Goal: Transaction & Acquisition: Purchase product/service

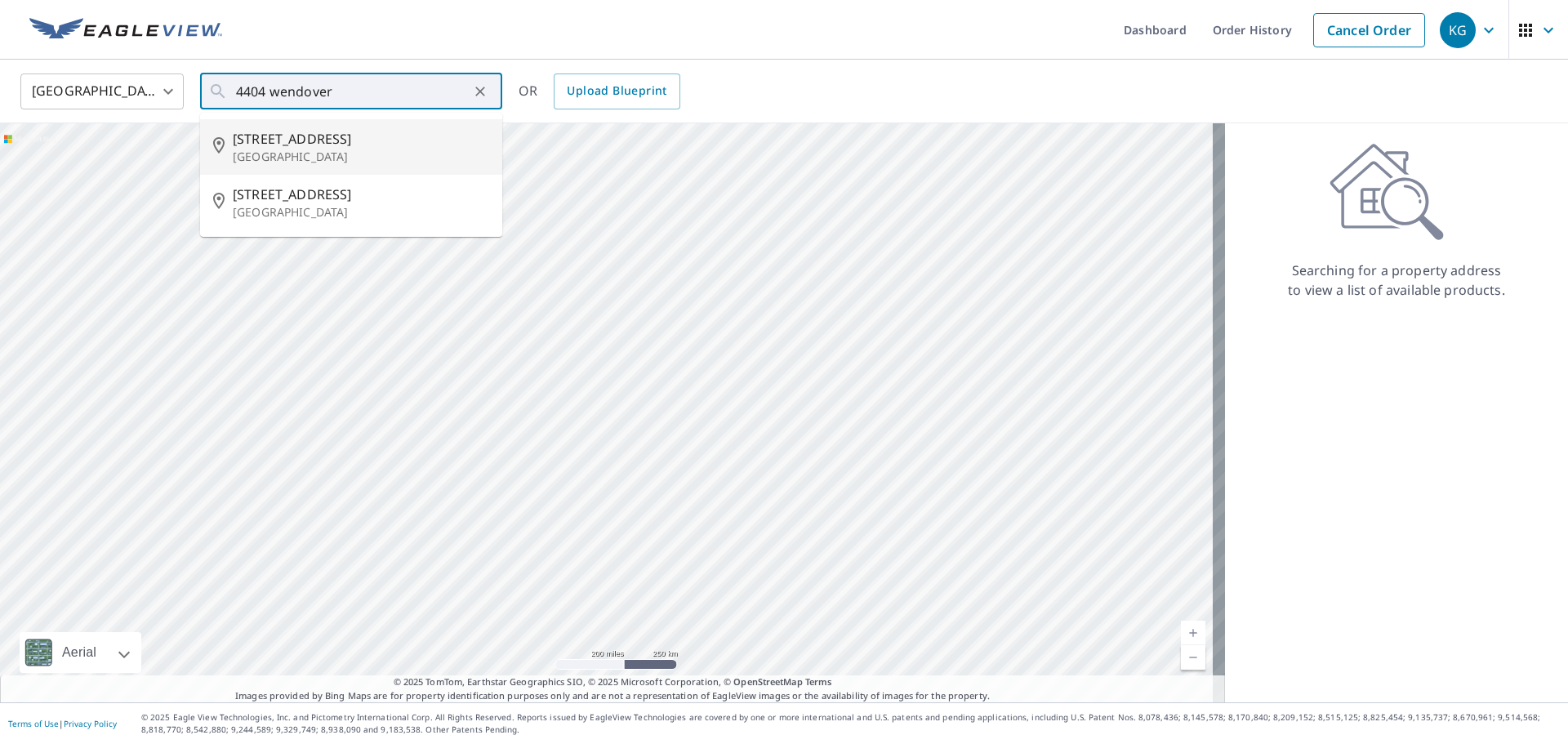
click at [348, 140] on span "[STREET_ADDRESS]" at bounding box center [361, 139] width 257 height 20
type input "[STREET_ADDRESS]"
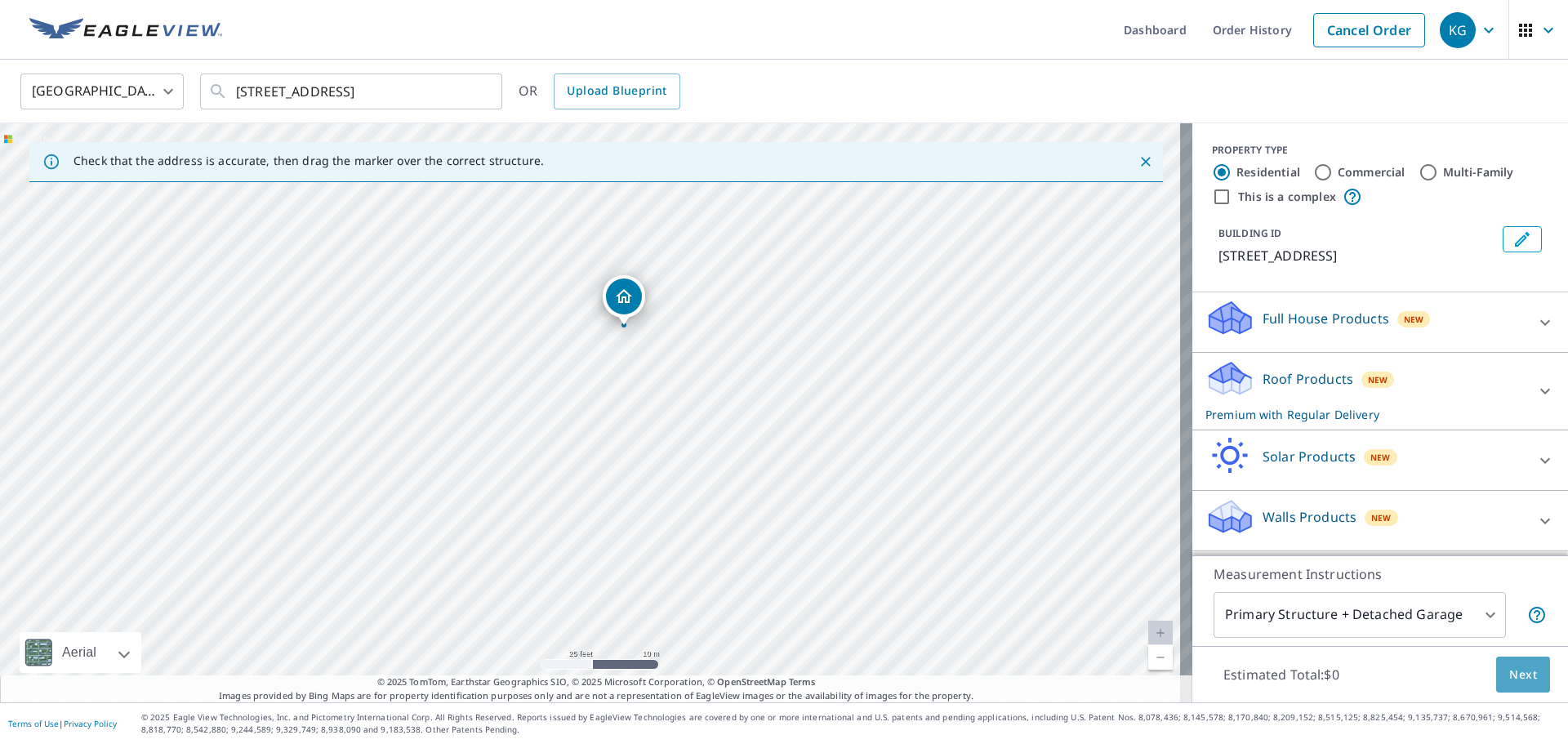
click at [1497, 659] on button "Next" at bounding box center [1523, 674] width 54 height 37
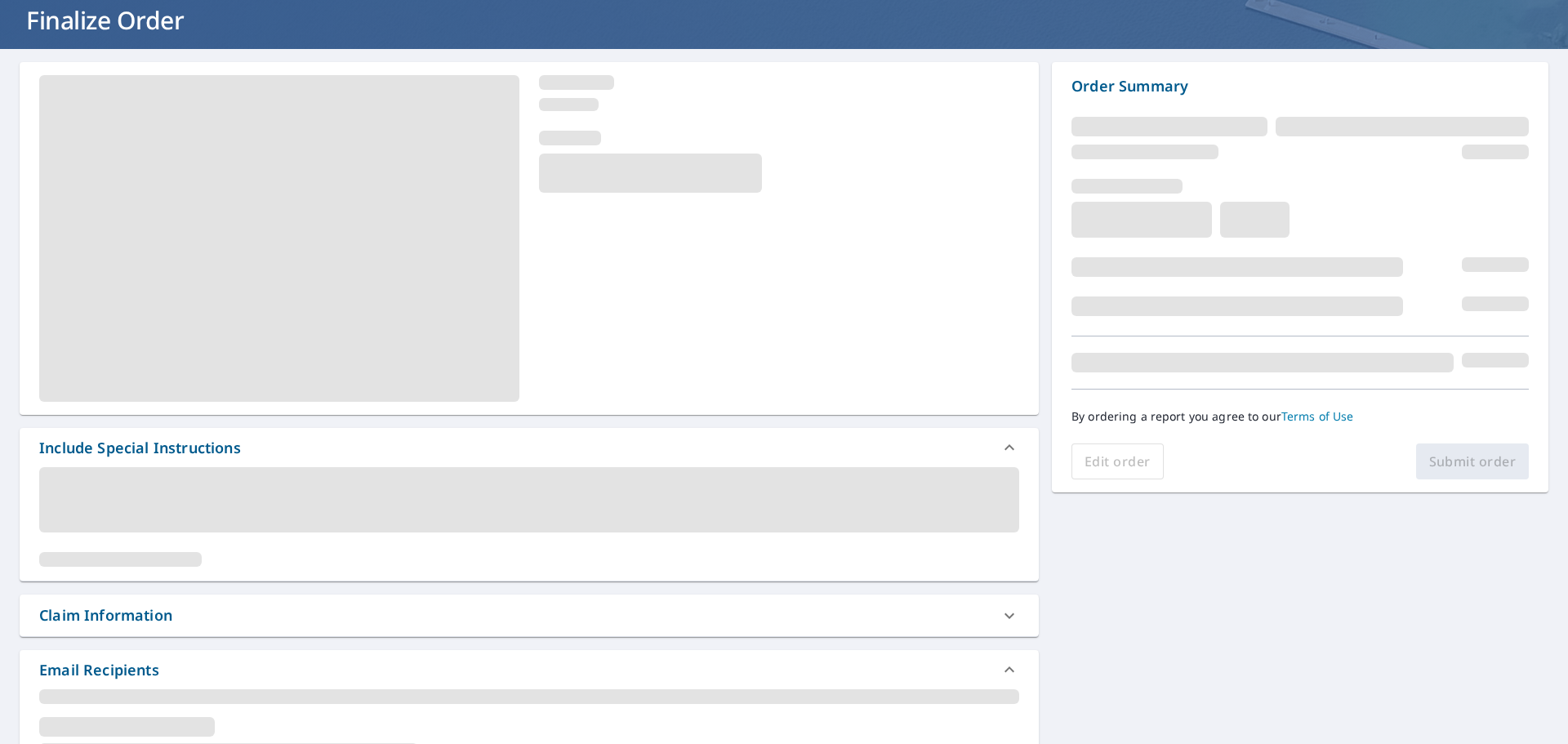
scroll to position [245, 0]
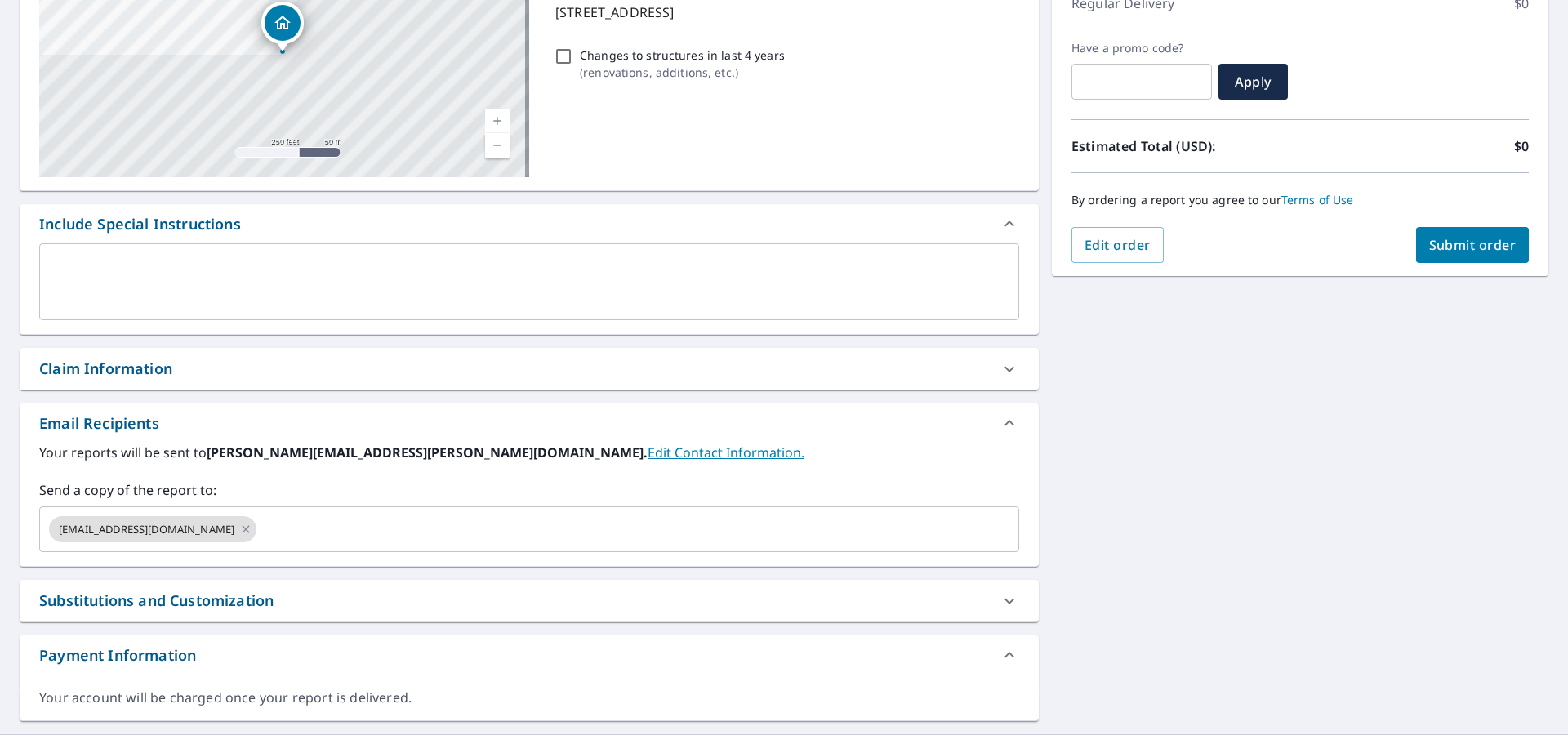
drag, startPoint x: 299, startPoint y: 347, endPoint x: 290, endPoint y: 392, distance: 45.9
click at [298, 351] on div "[STREET_ADDRESS] Aerial Road A standard road map Aerial A detailed look from ab…" at bounding box center [529, 319] width 1020 height 802
click at [293, 395] on div "[STREET_ADDRESS] Aerial Road A standard road map Aerial A detailed look from ab…" at bounding box center [529, 319] width 1020 height 802
click at [288, 377] on div "Claim Information" at bounding box center [514, 368] width 951 height 23
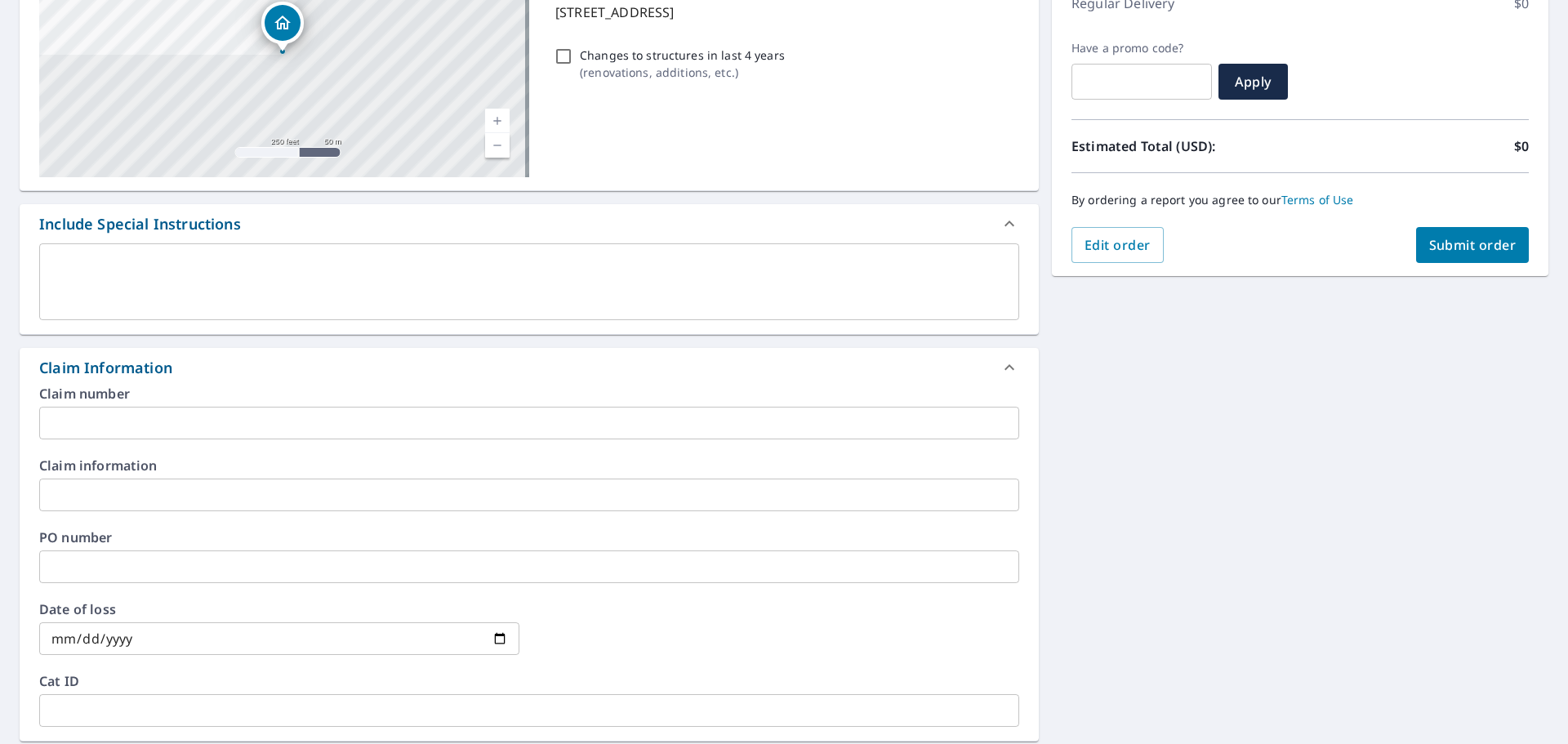
click at [308, 435] on input "text" at bounding box center [529, 422] width 980 height 32
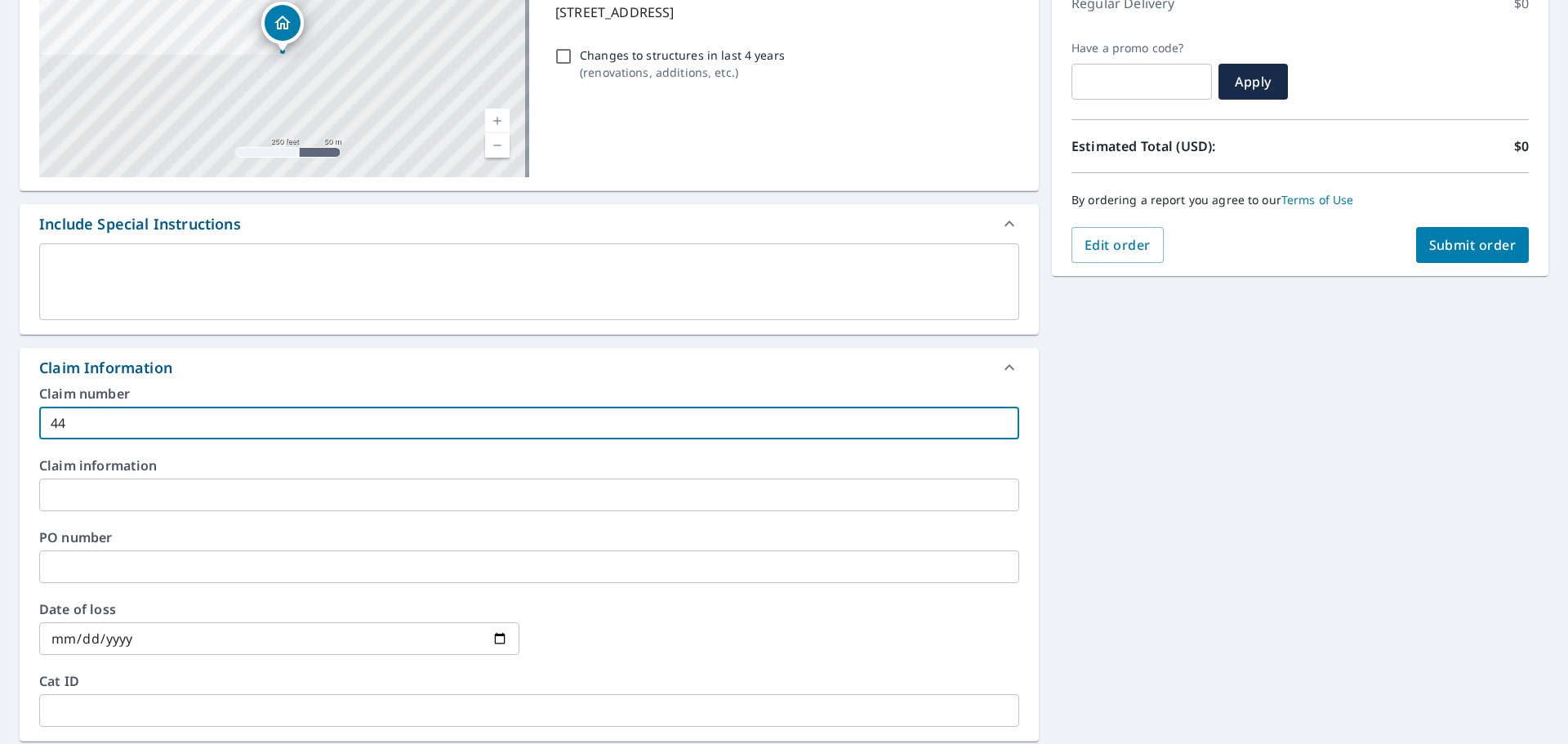
type input "4"
type input "[PERSON_NAME] [PERSON_NAME] -vs"
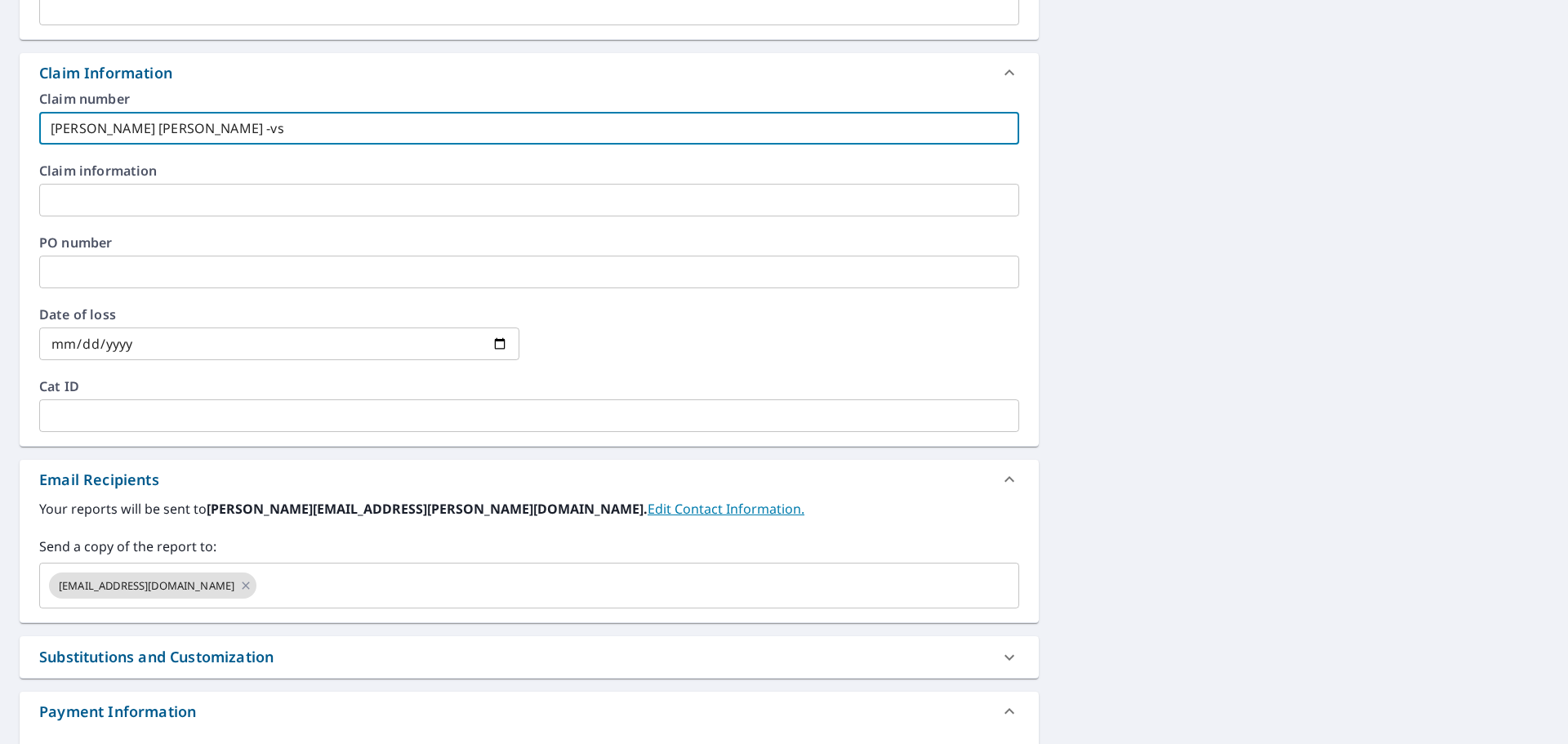
scroll to position [628, 0]
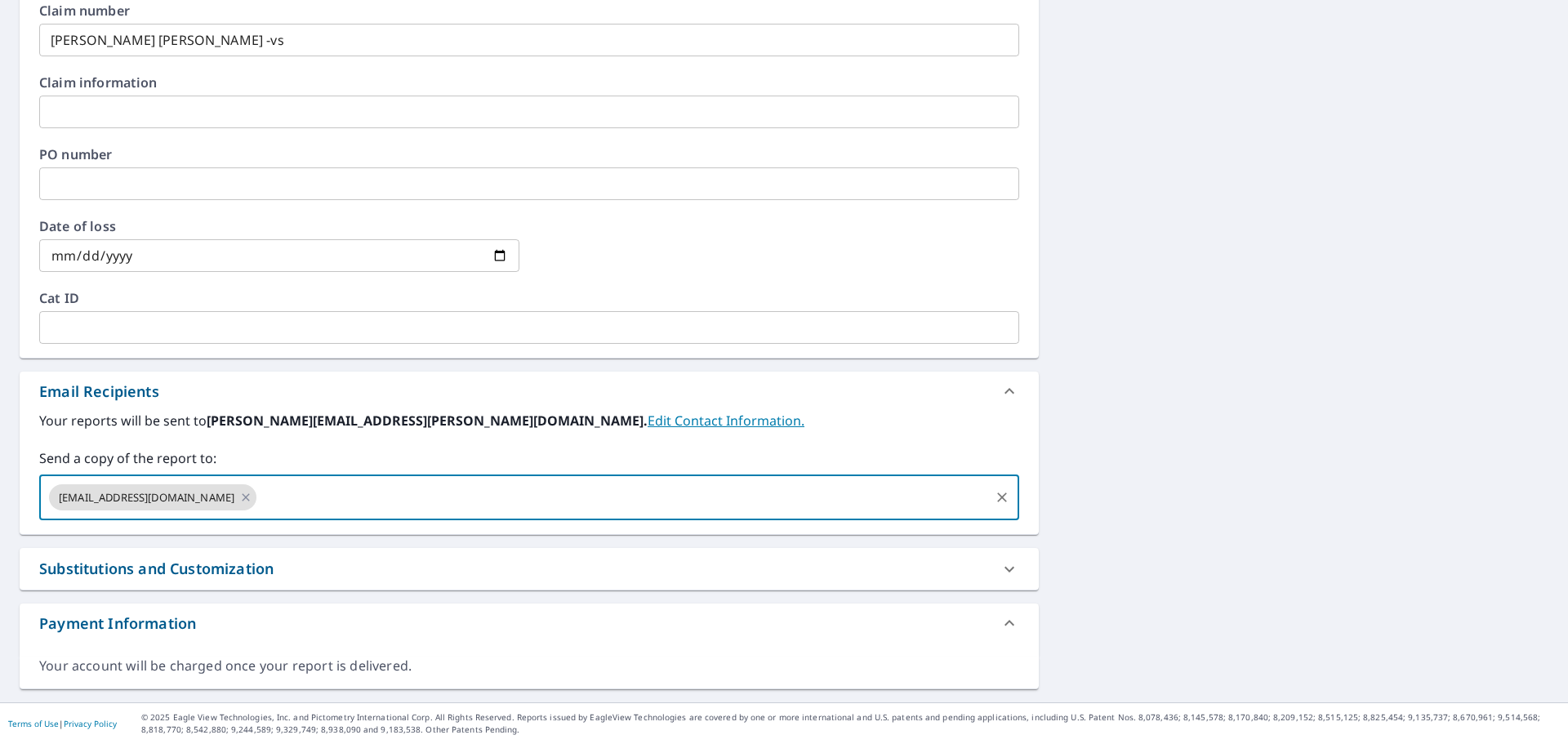
click at [310, 510] on input "text" at bounding box center [623, 497] width 729 height 31
type input "[PERSON_NAME][EMAIL_ADDRESS][PERSON_NAME][DOMAIN_NAME]"
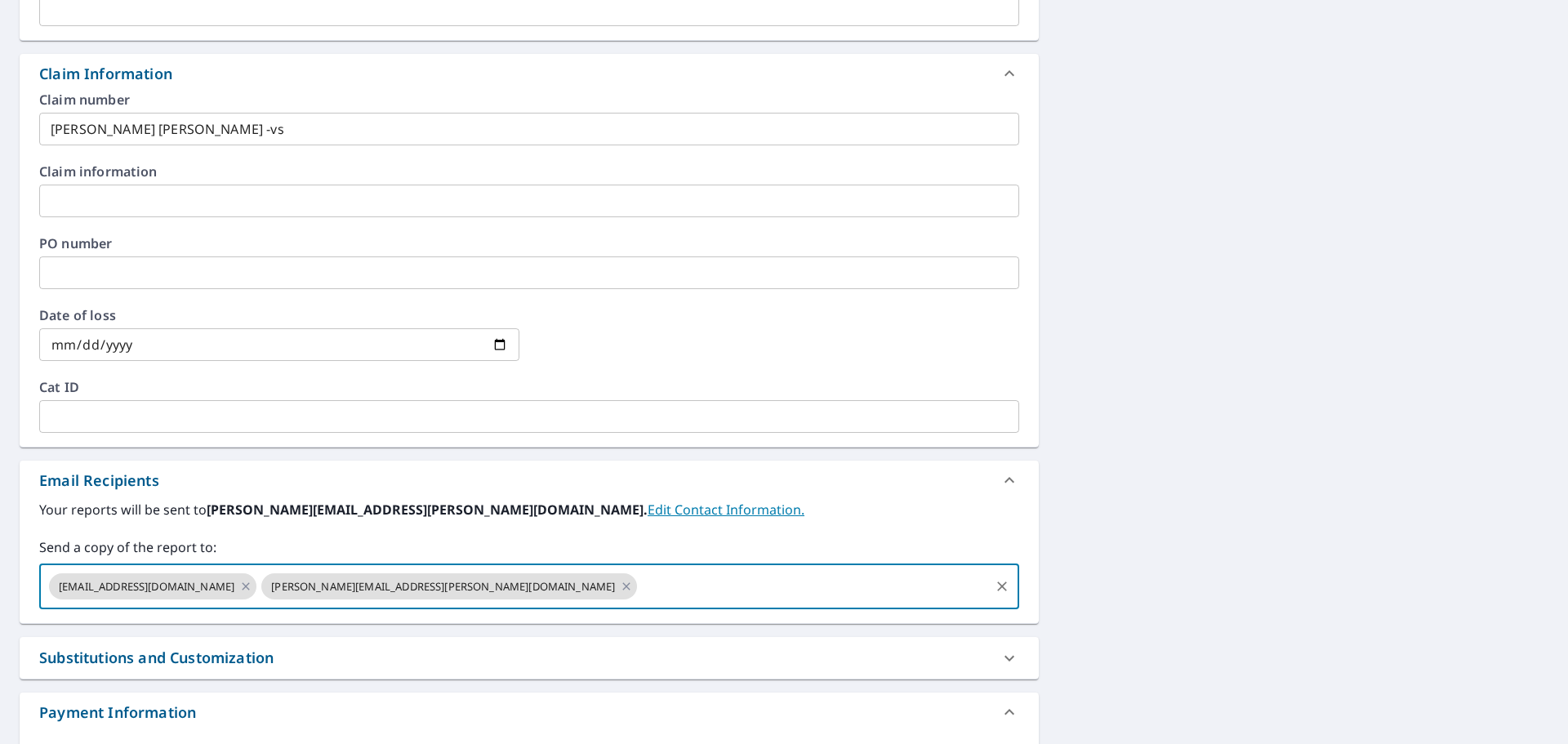
scroll to position [383, 0]
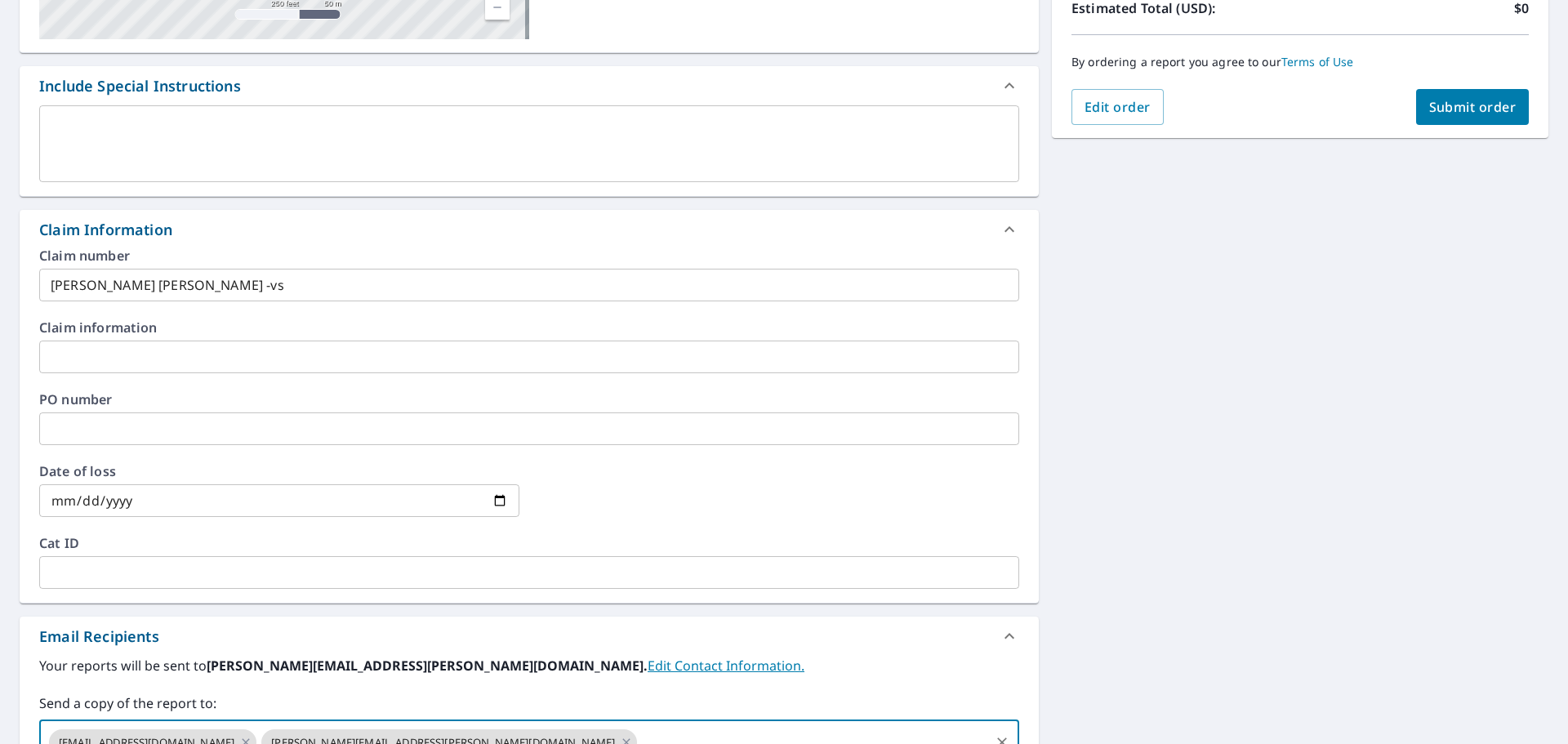
click at [1427, 120] on button "Submit order" at bounding box center [1473, 107] width 114 height 36
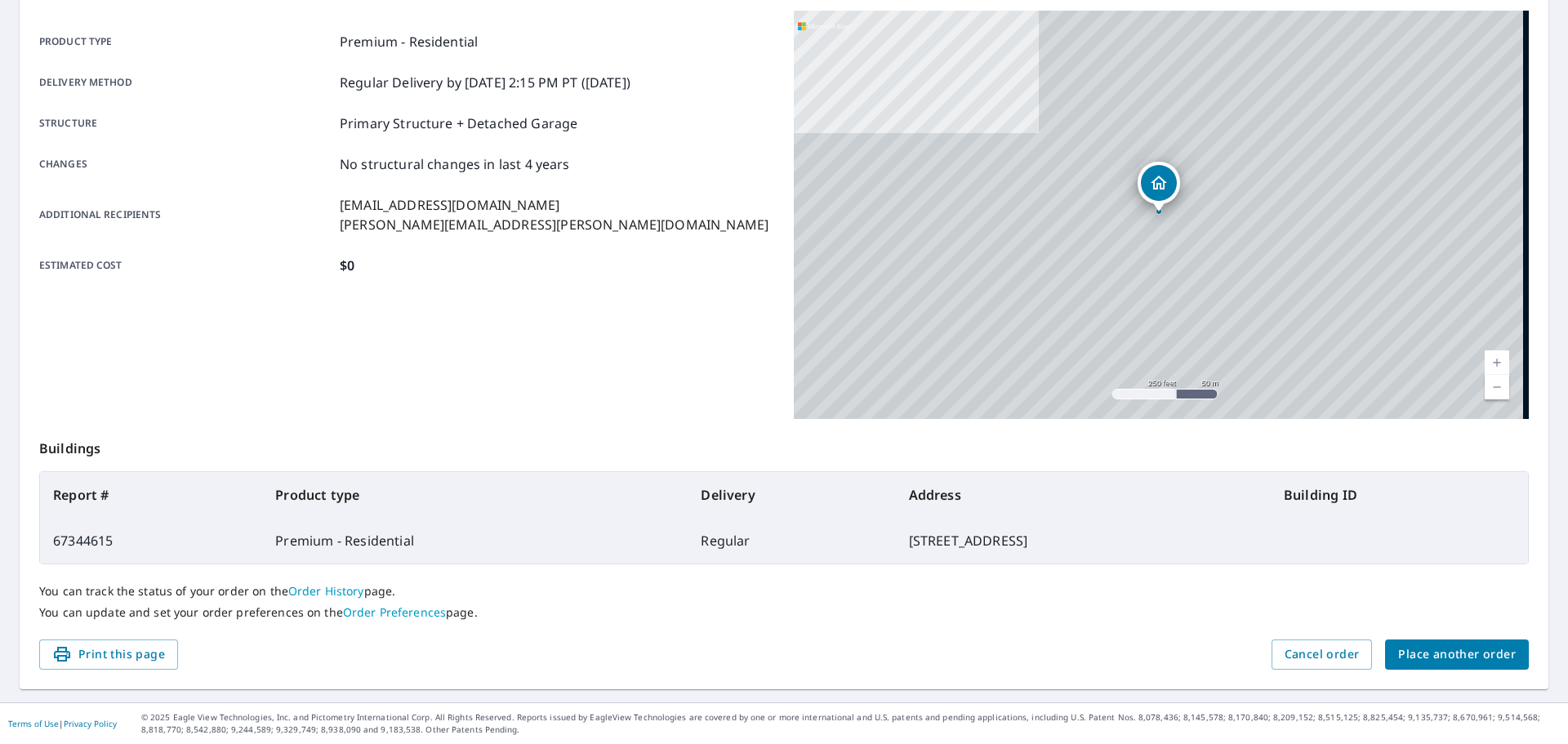
scroll to position [217, 0]
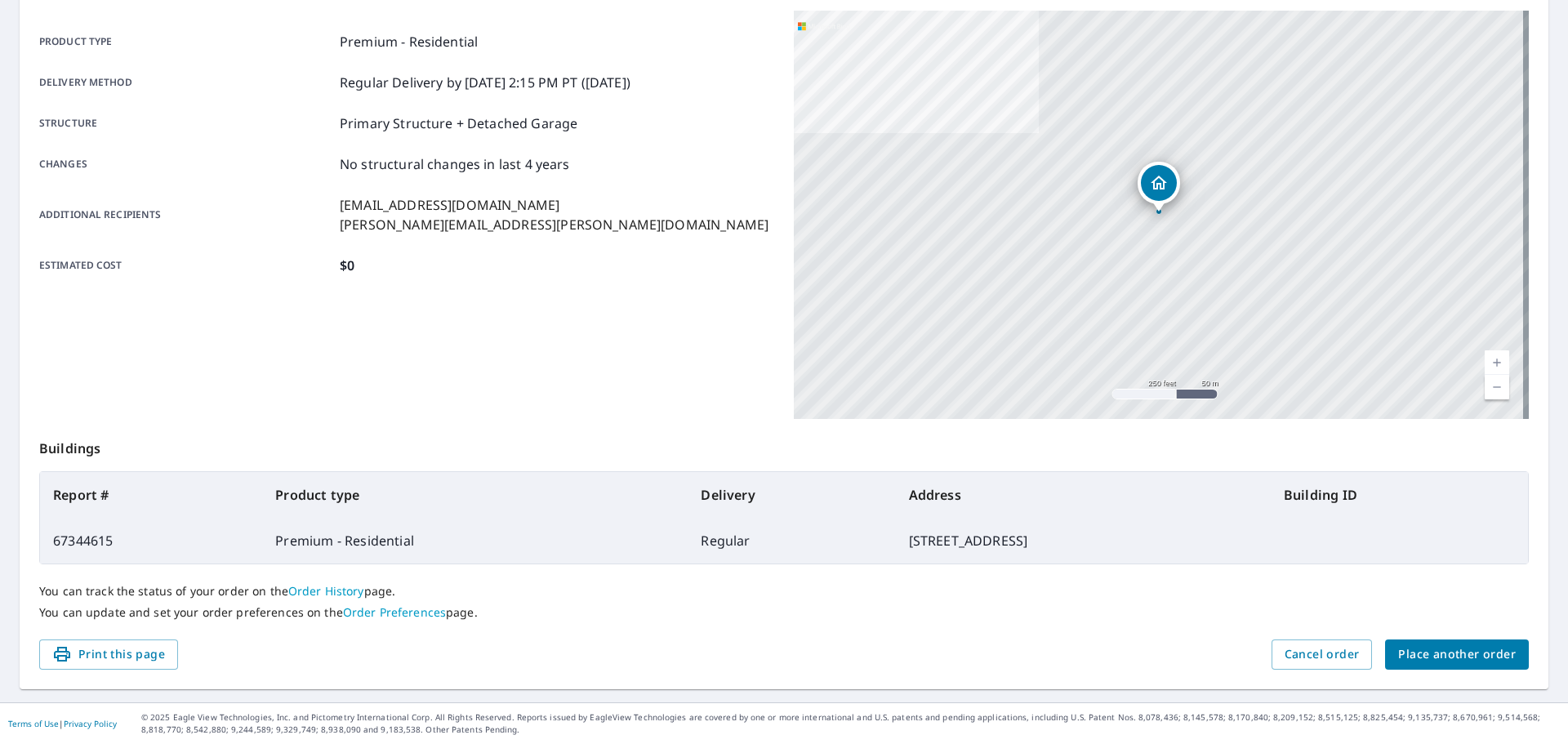
click at [1497, 674] on div "Order details Product type Premium - Residential Delivery method Regular Delive…" at bounding box center [784, 318] width 1529 height 742
click at [1473, 656] on span "Place another order" at bounding box center [1457, 654] width 118 height 21
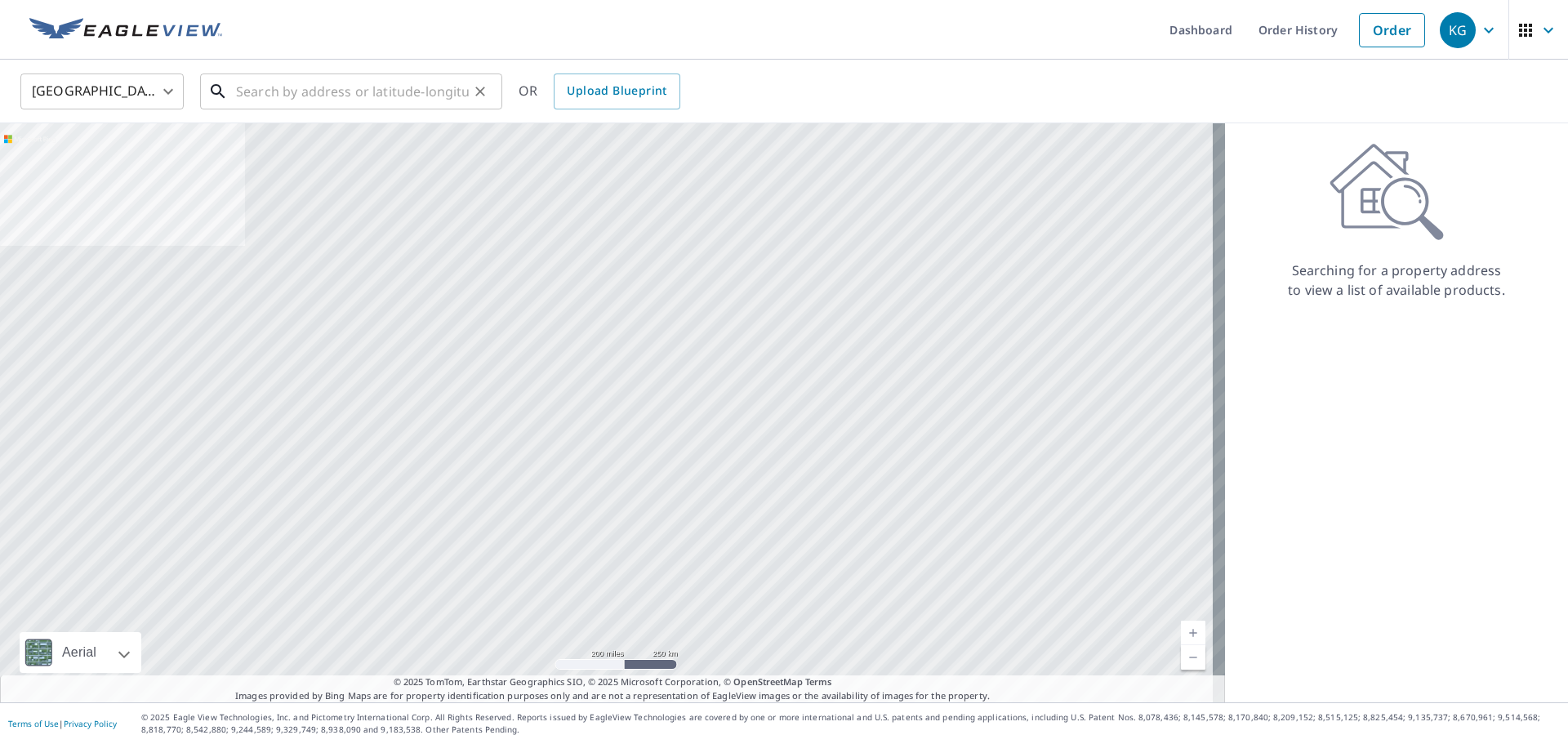
click at [327, 110] on div "​" at bounding box center [351, 91] width 303 height 36
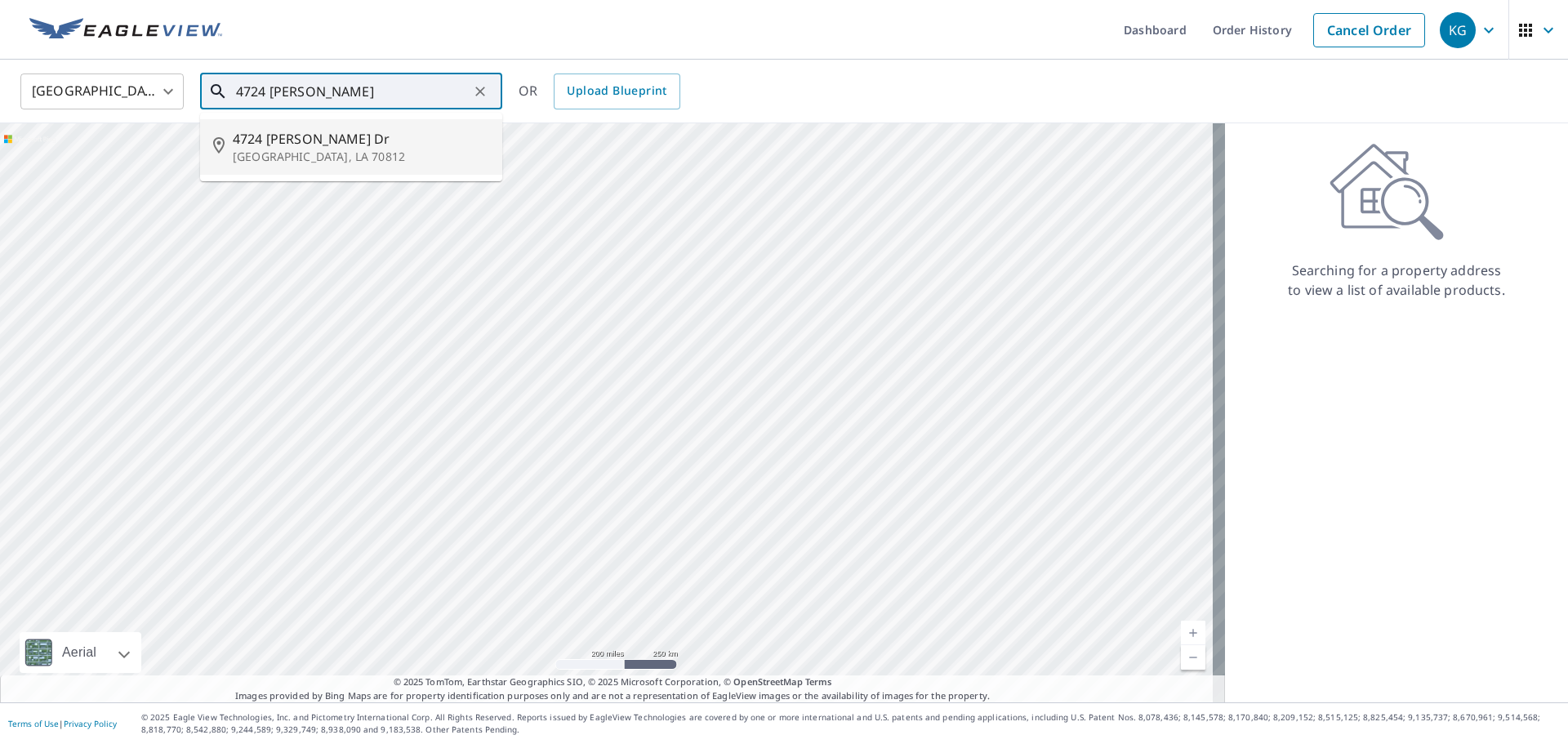
click at [322, 140] on span "4724 [PERSON_NAME] Dr" at bounding box center [361, 139] width 257 height 20
type input "[STREET_ADDRESS][PERSON_NAME][PERSON_NAME]"
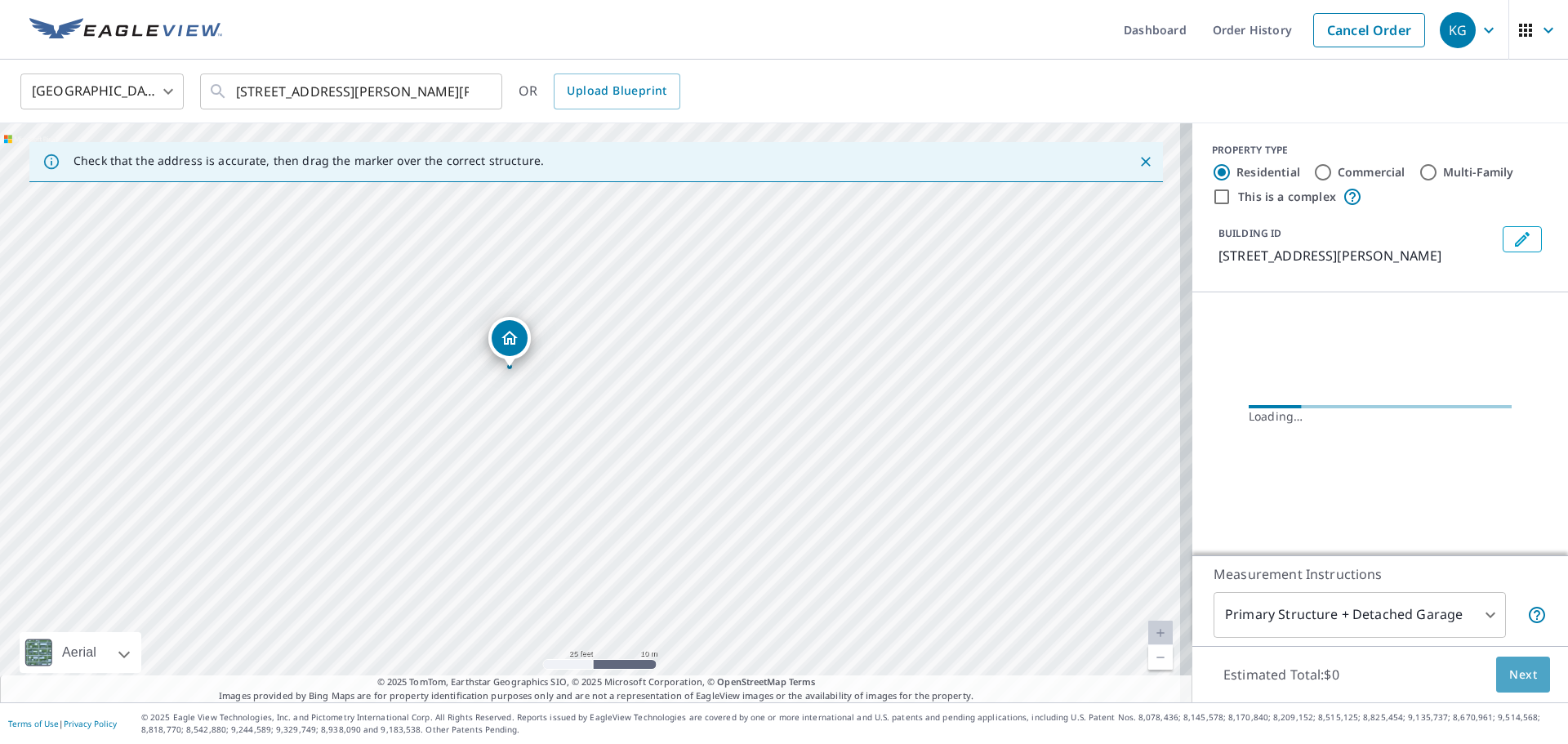
click at [1528, 666] on button "Next" at bounding box center [1523, 674] width 54 height 37
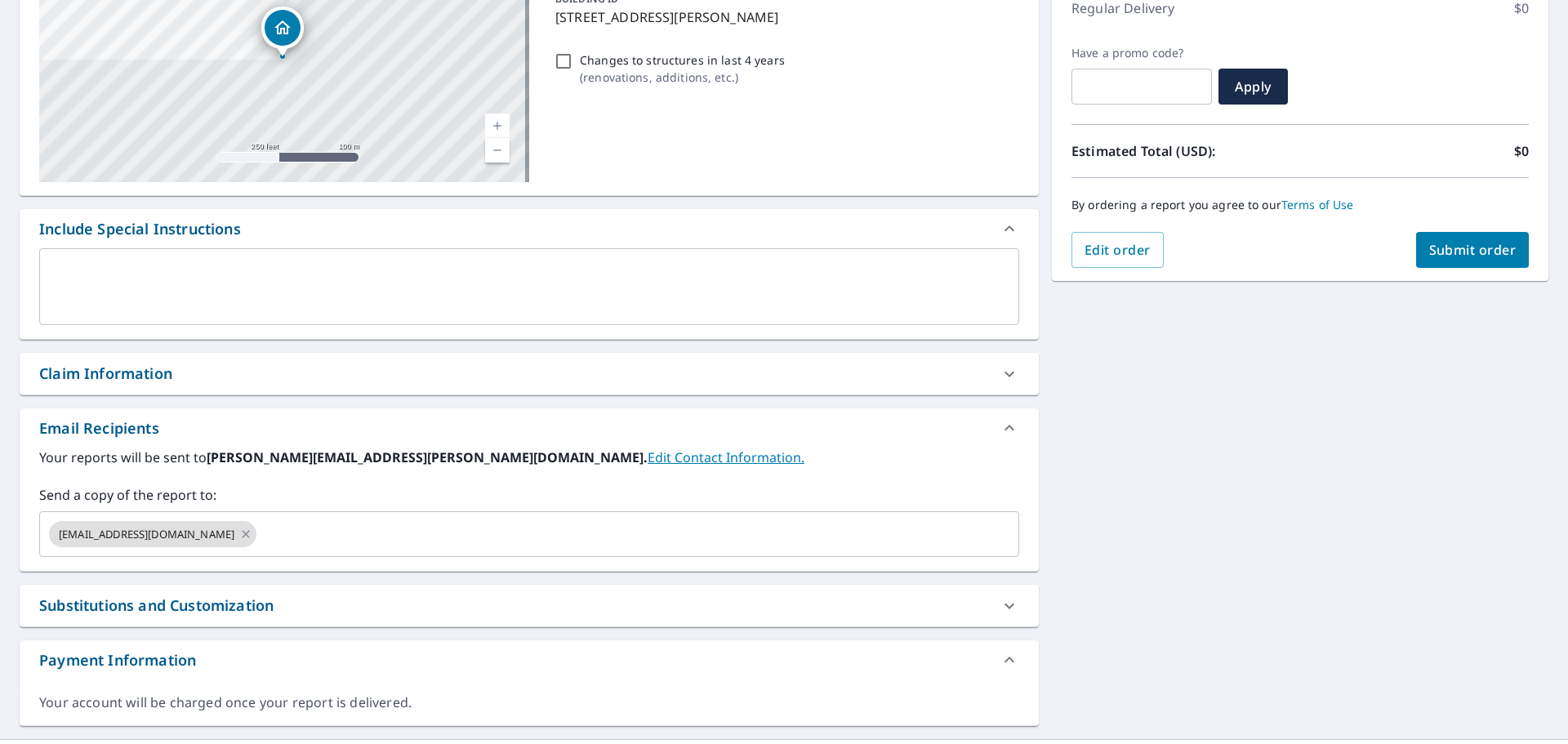
scroll to position [245, 0]
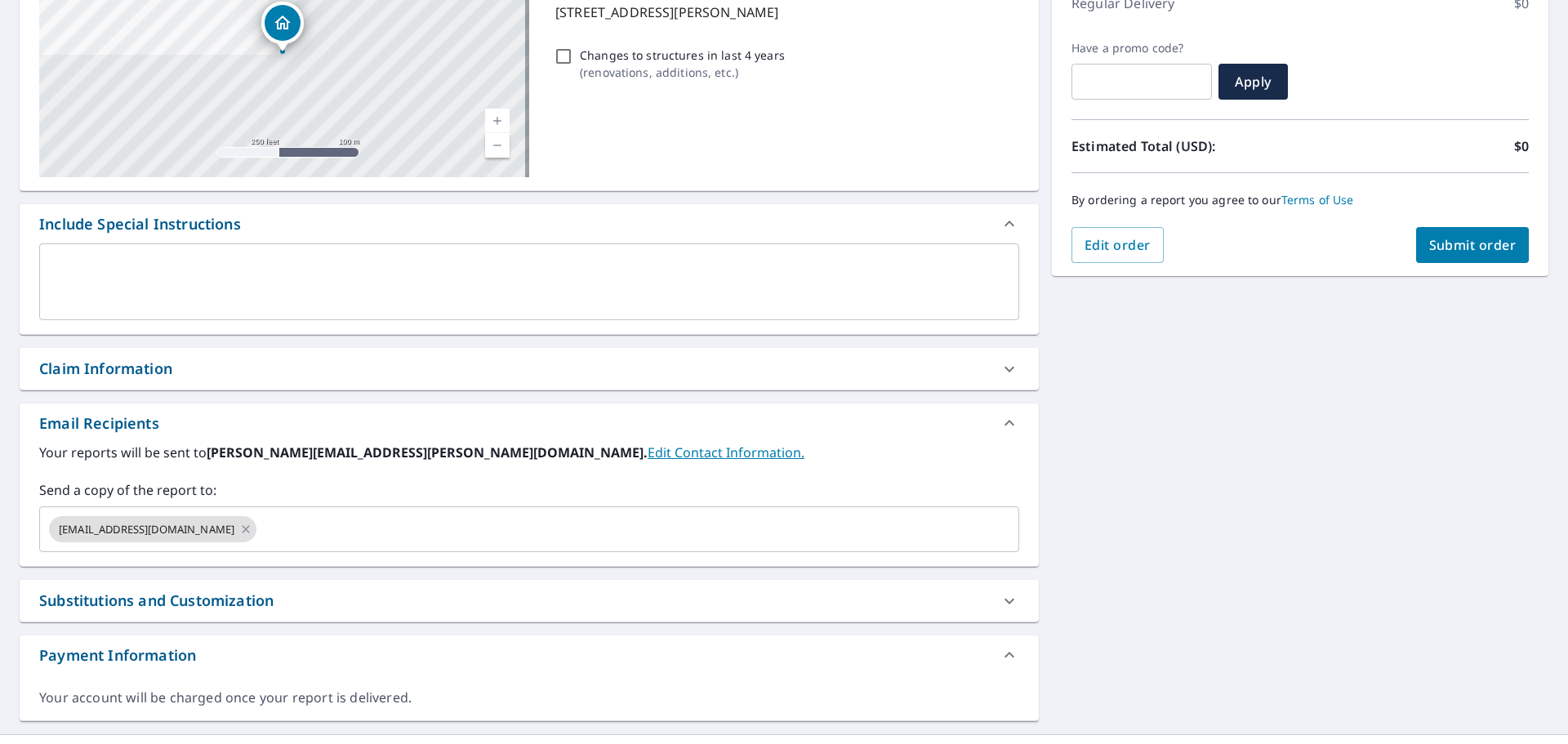
click at [497, 371] on div "Claim Information" at bounding box center [514, 368] width 951 height 23
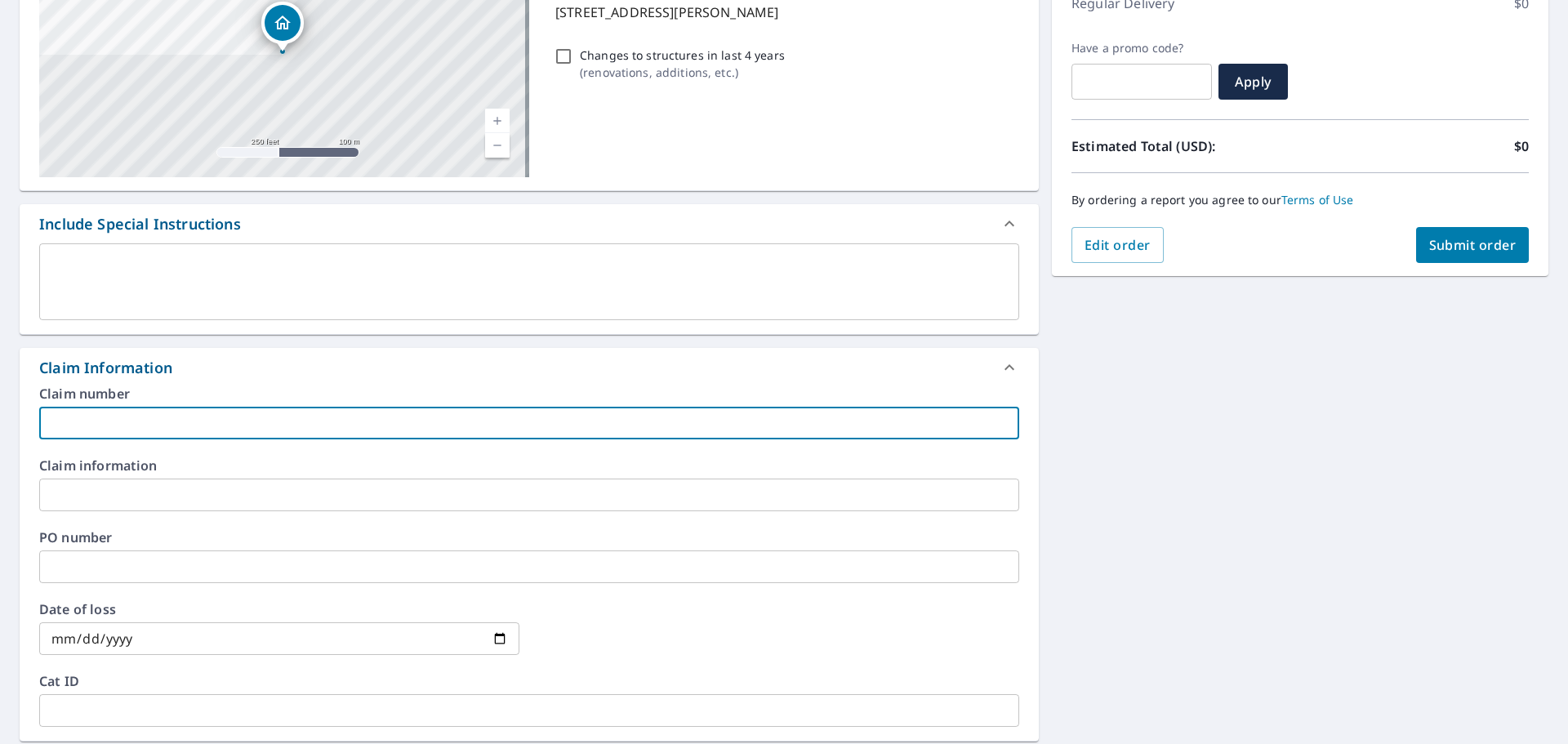
click at [480, 406] on input "text" at bounding box center [529, 422] width 980 height 32
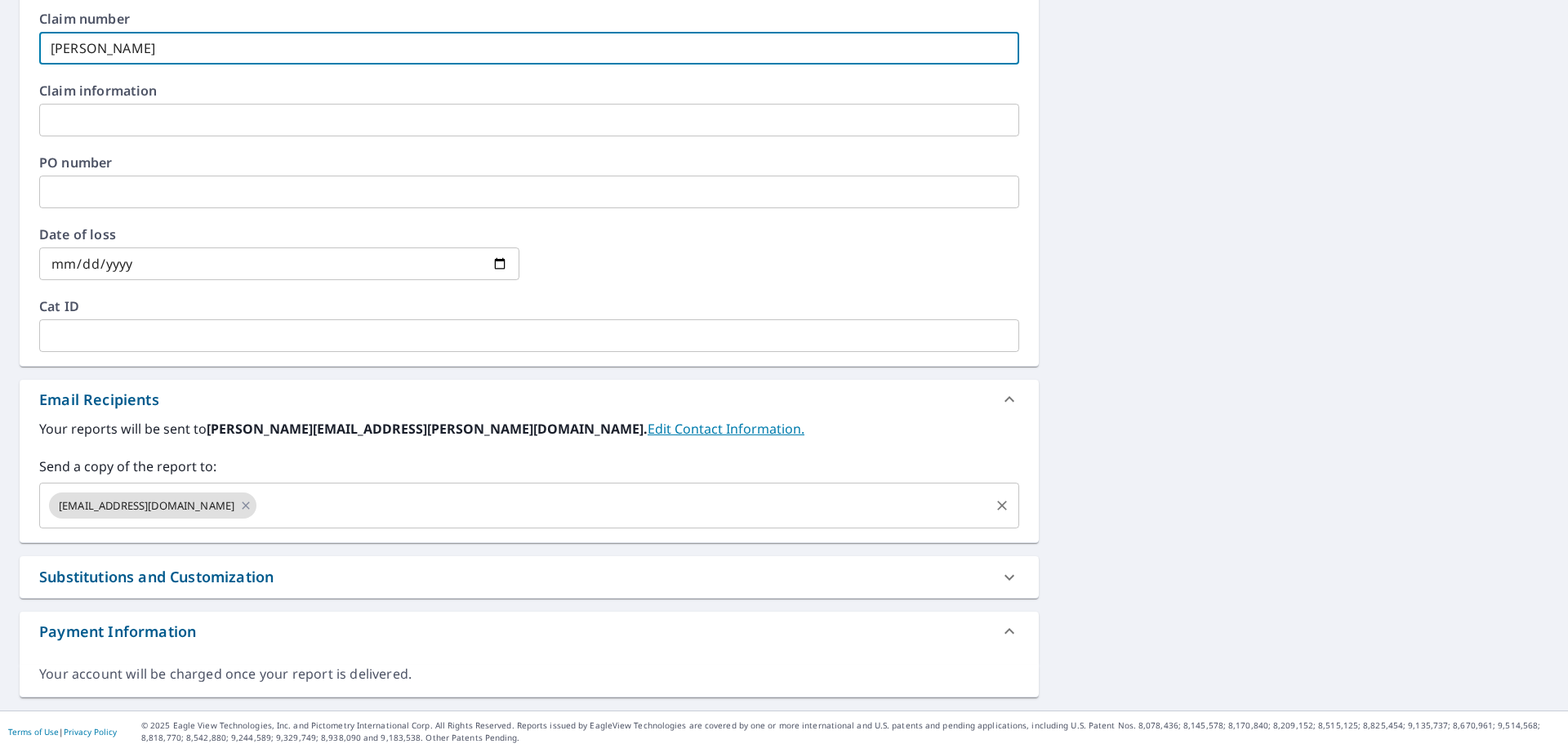
scroll to position [628, 0]
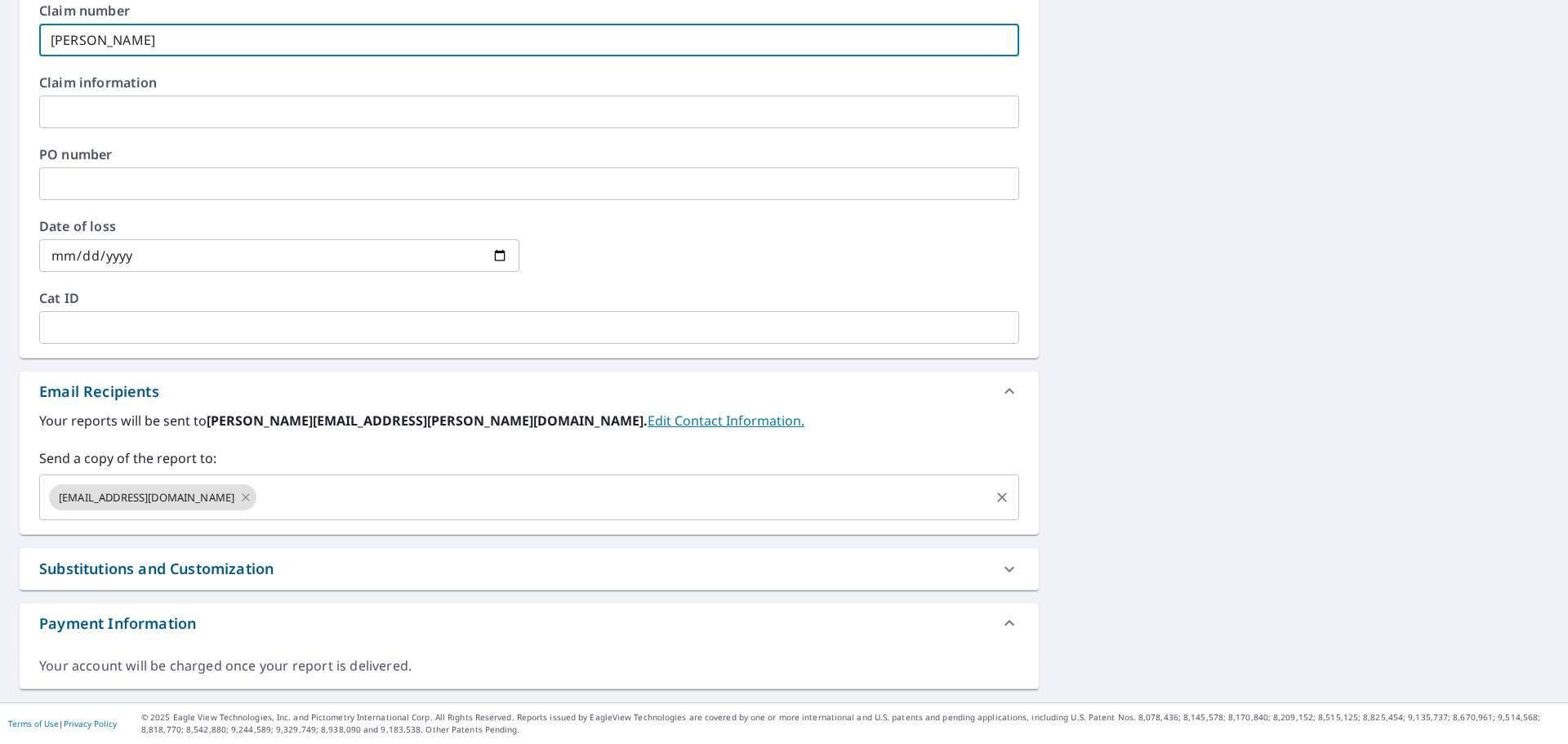
type input "[PERSON_NAME]"
click at [325, 495] on input "text" at bounding box center [623, 497] width 729 height 31
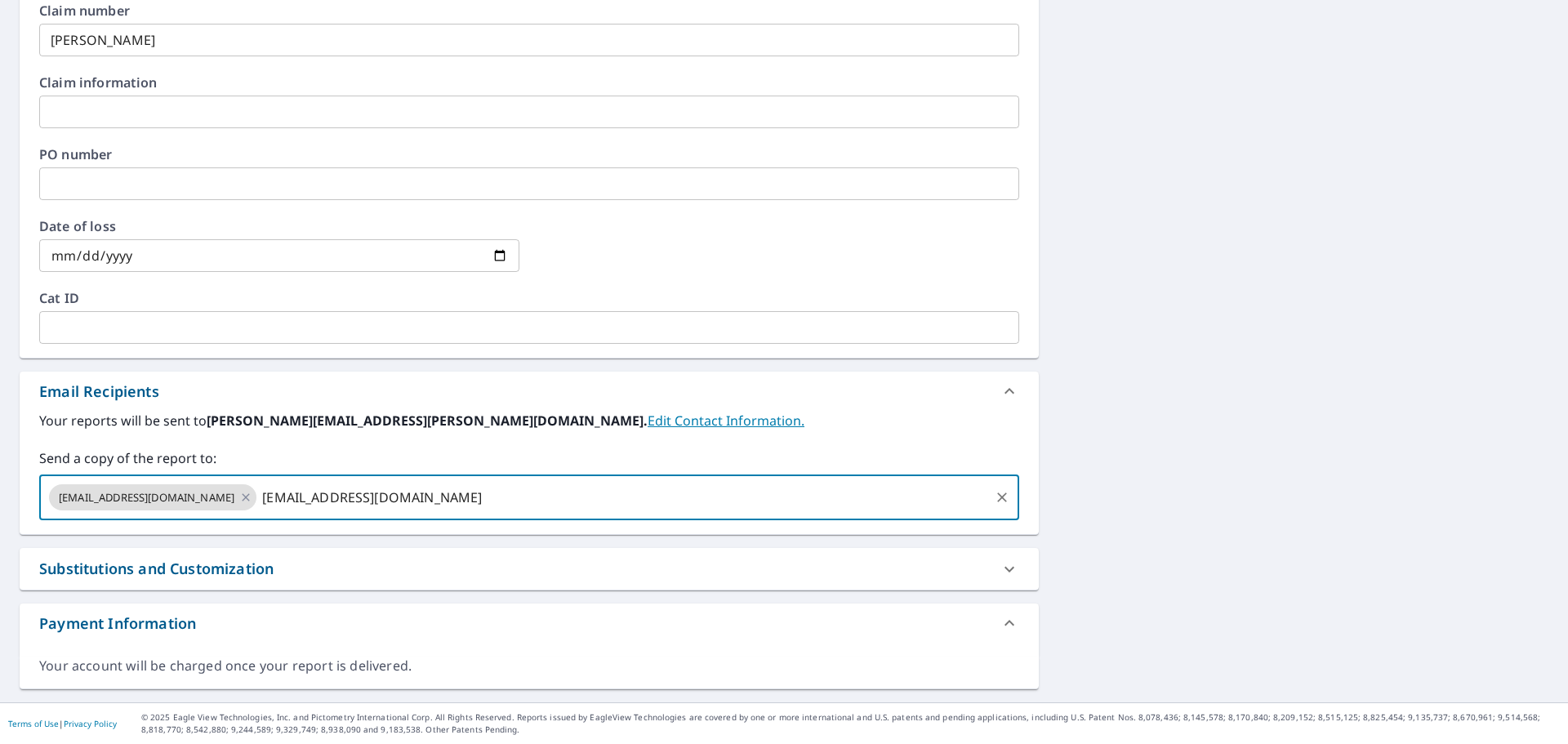
type input "[EMAIL_ADDRESS][DOMAIN_NAME]"
click at [1054, 286] on div "[STREET_ADDRESS][PERSON_NAME] A standard road map Aerial A detailed look from a…" at bounding box center [784, 113] width 1568 height 1179
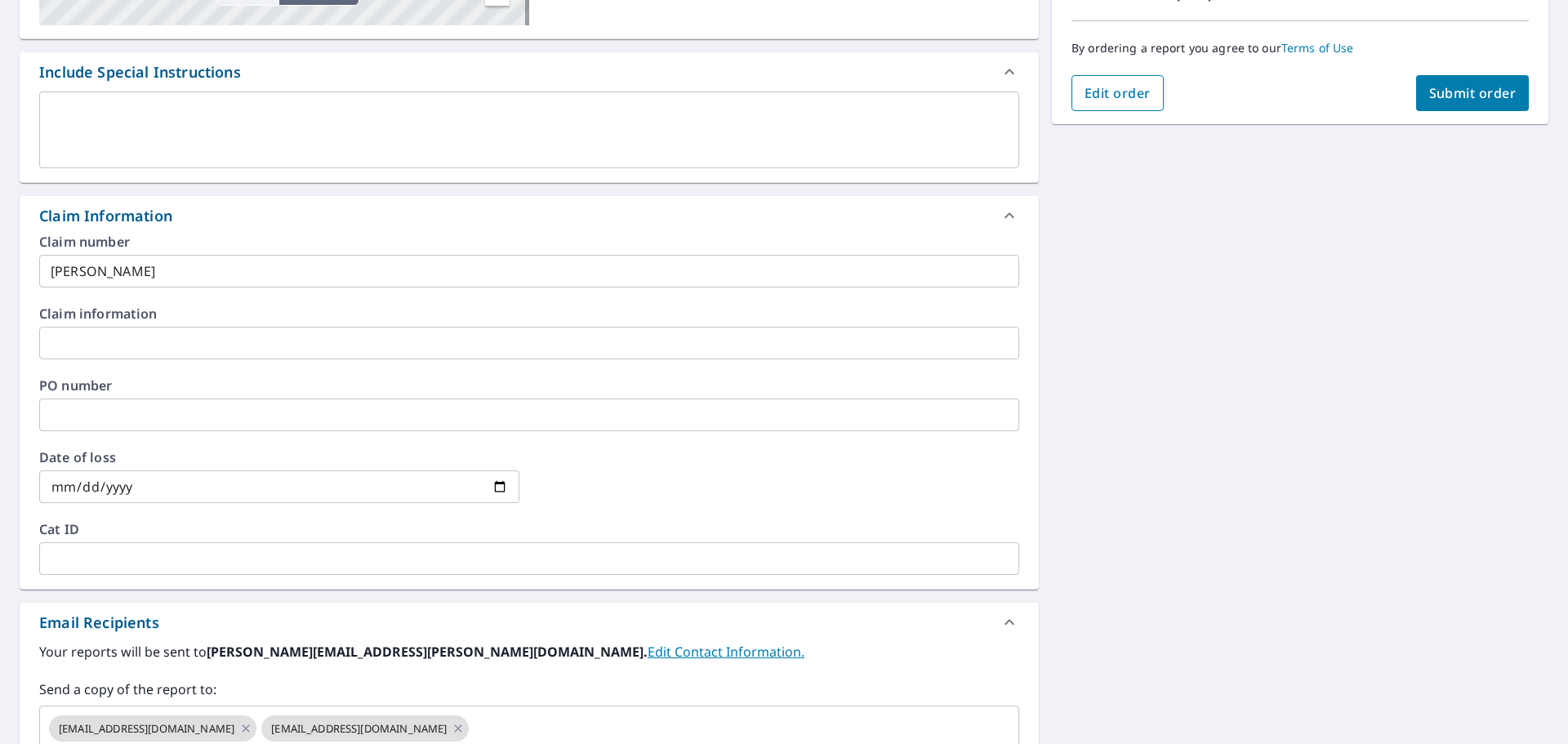
scroll to position [219, 0]
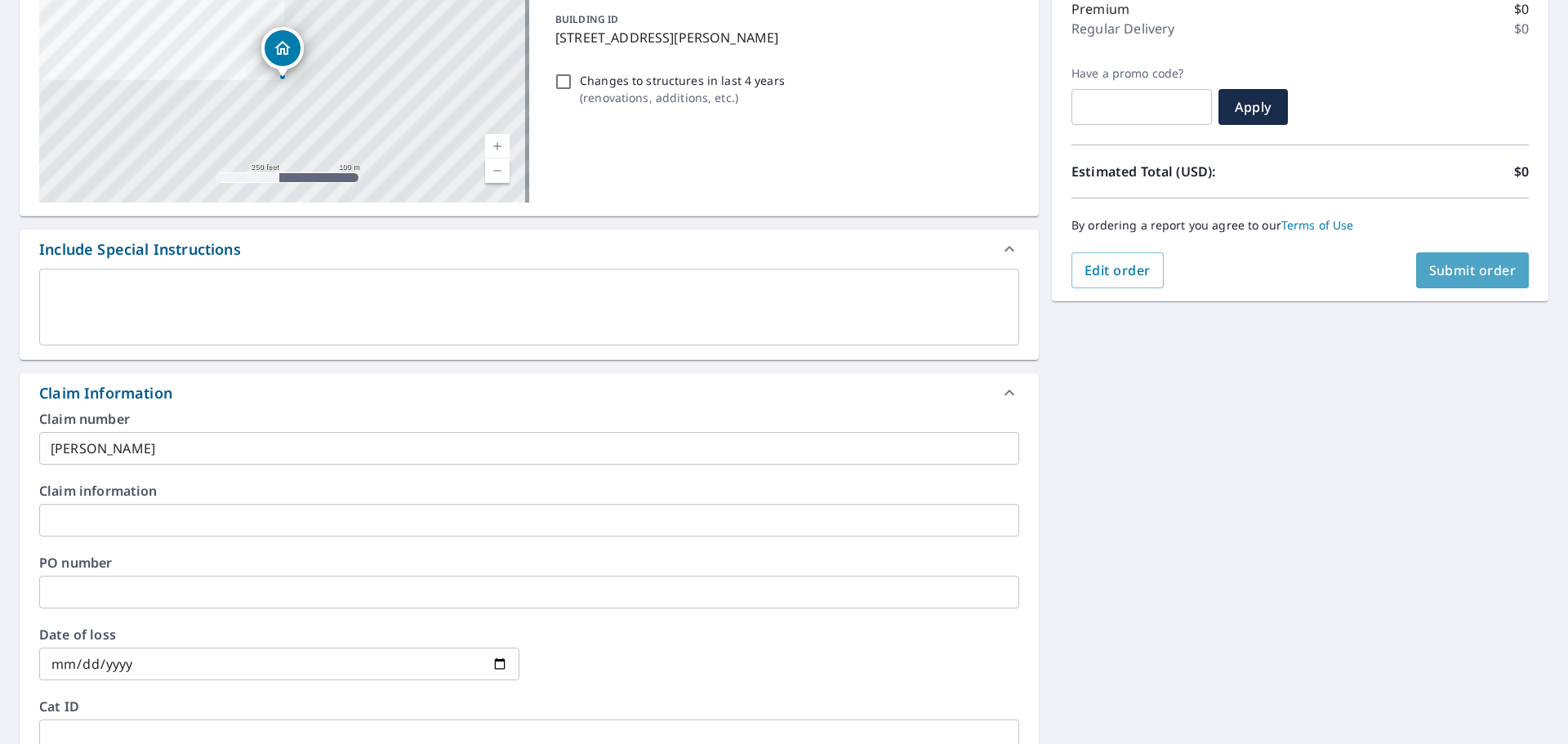
click at [1421, 257] on button "Submit order" at bounding box center [1473, 270] width 114 height 36
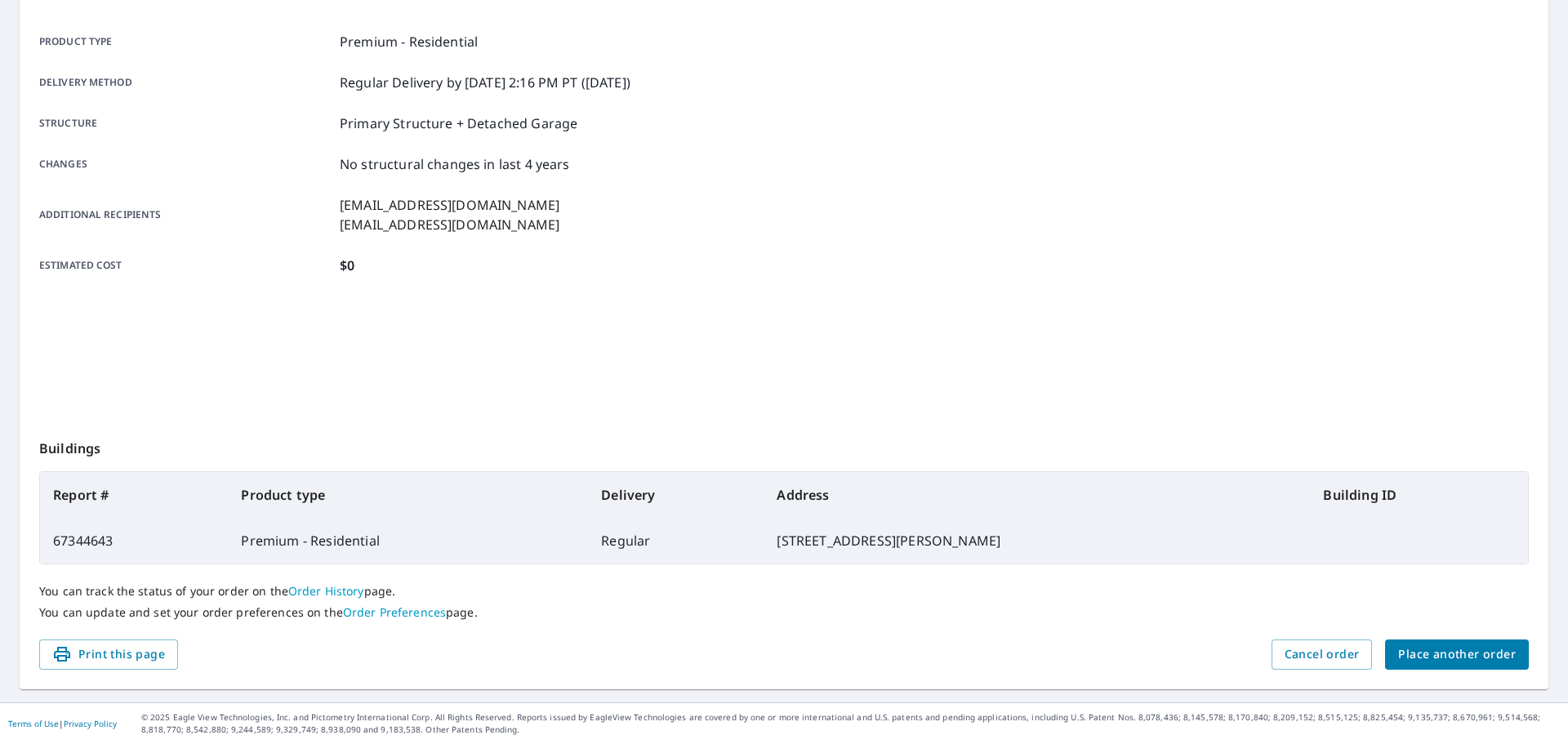
scroll to position [217, 0]
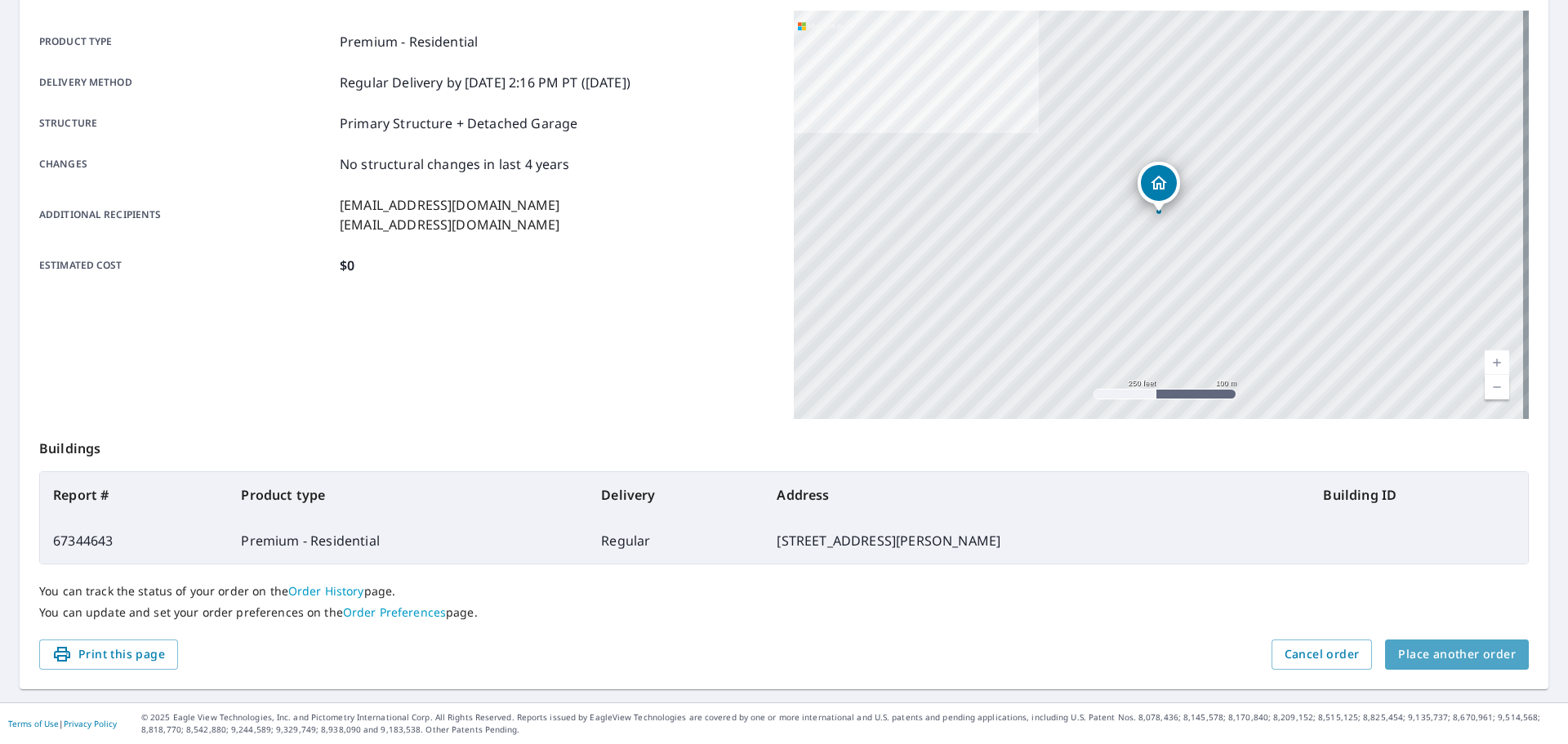
click at [1483, 667] on button "Place another order" at bounding box center [1456, 654] width 144 height 30
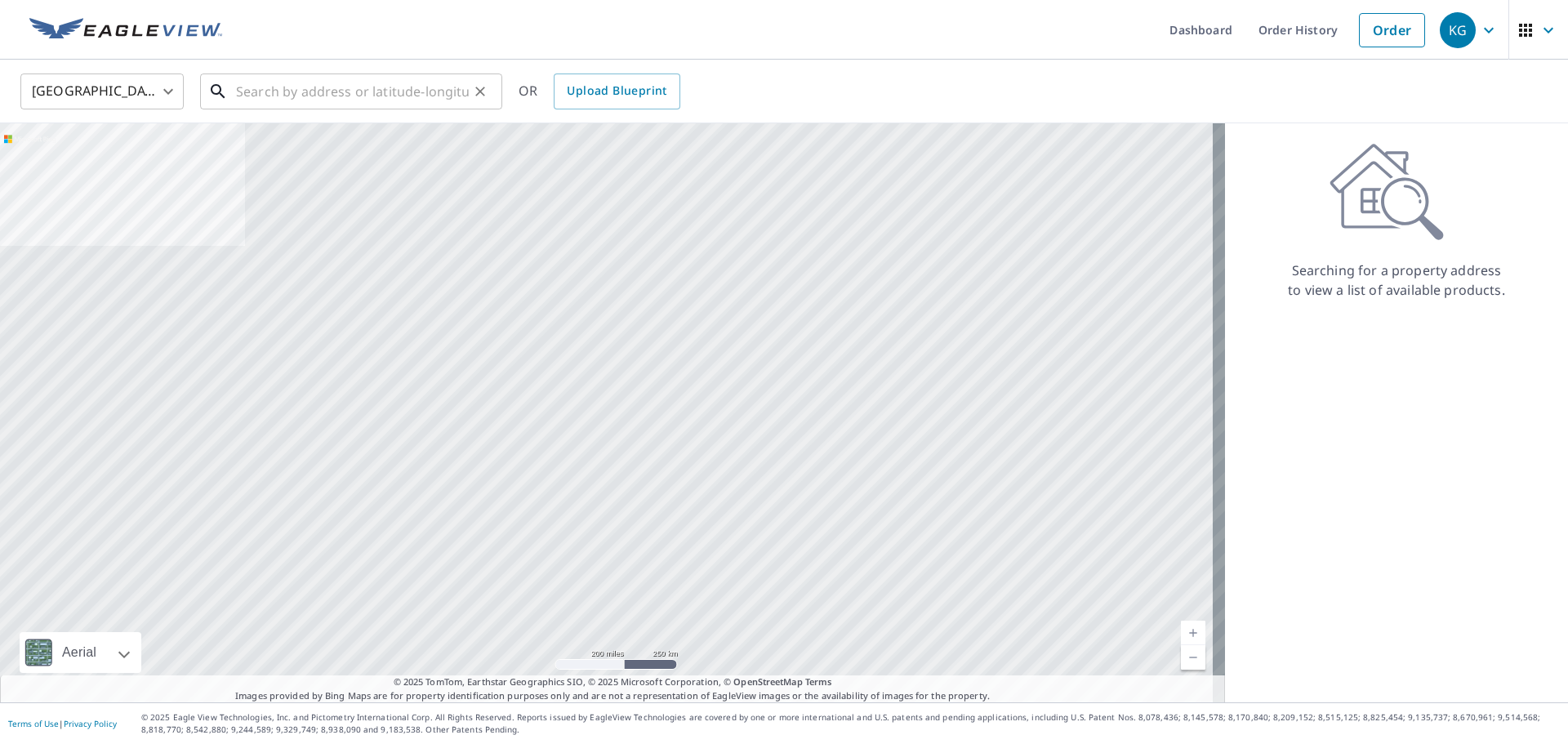
click at [337, 85] on input "text" at bounding box center [353, 91] width 233 height 46
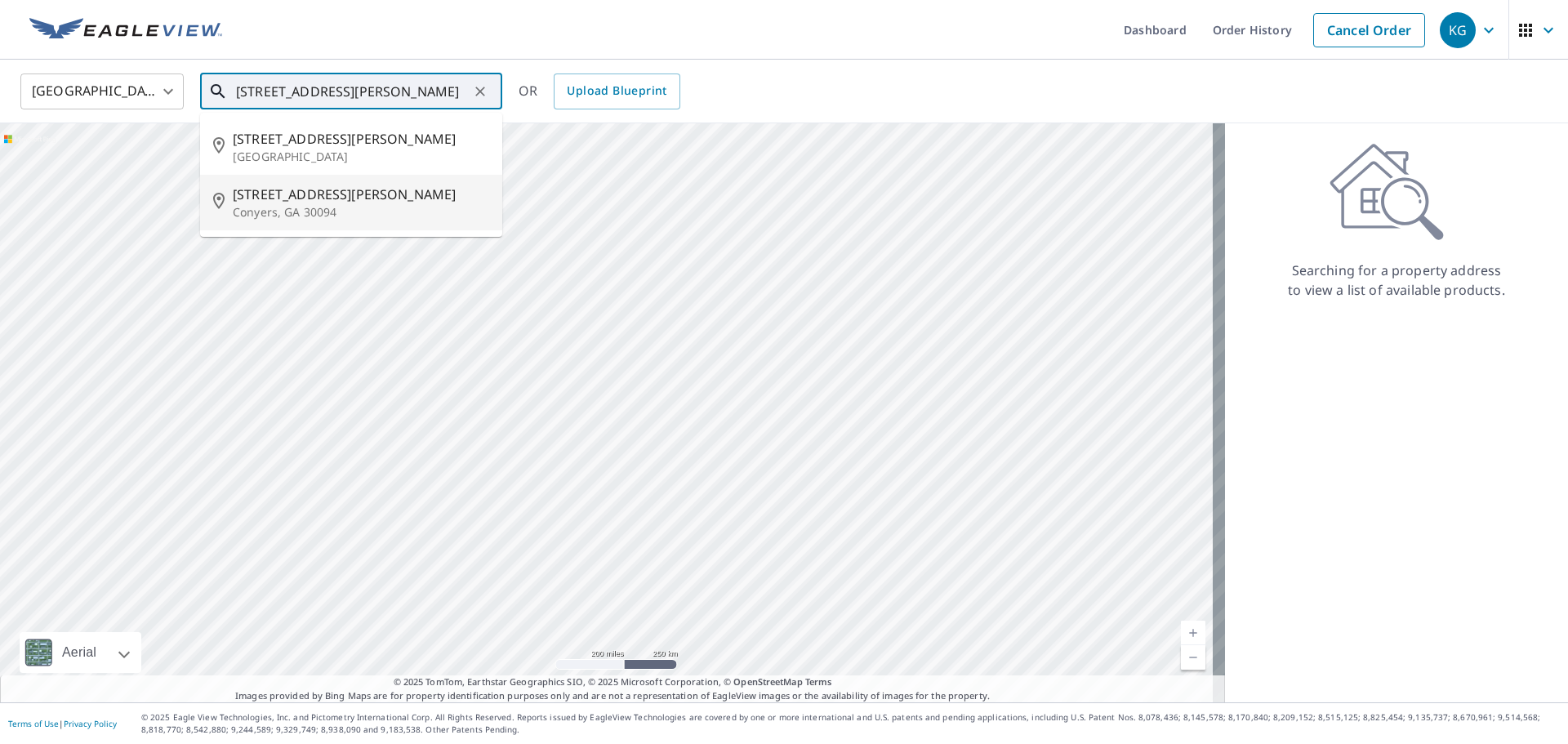
click at [359, 189] on span "[STREET_ADDRESS][PERSON_NAME]" at bounding box center [361, 194] width 257 height 20
type input "[STREET_ADDRESS][PERSON_NAME]"
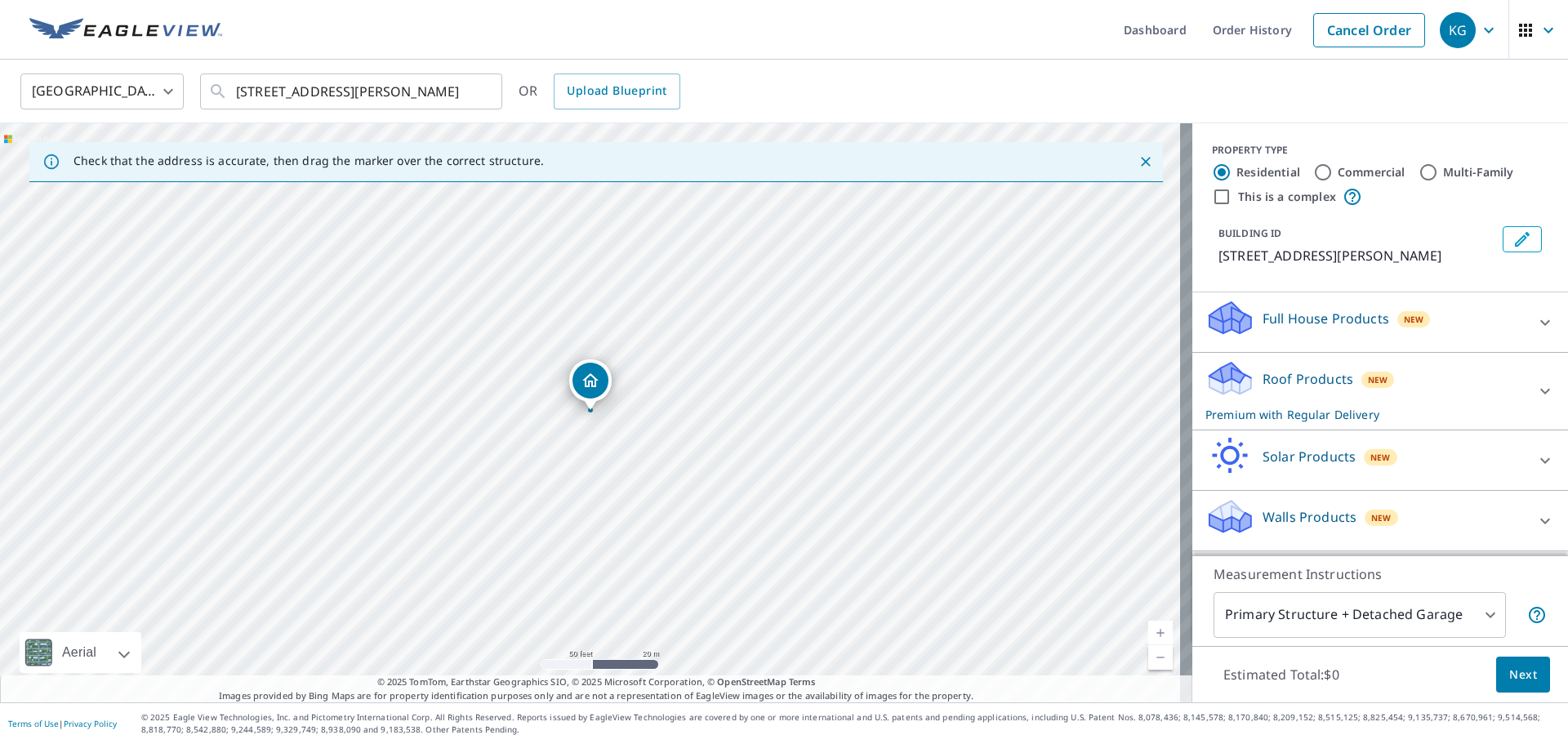
click at [1509, 671] on span "Next" at bounding box center [1523, 674] width 27 height 21
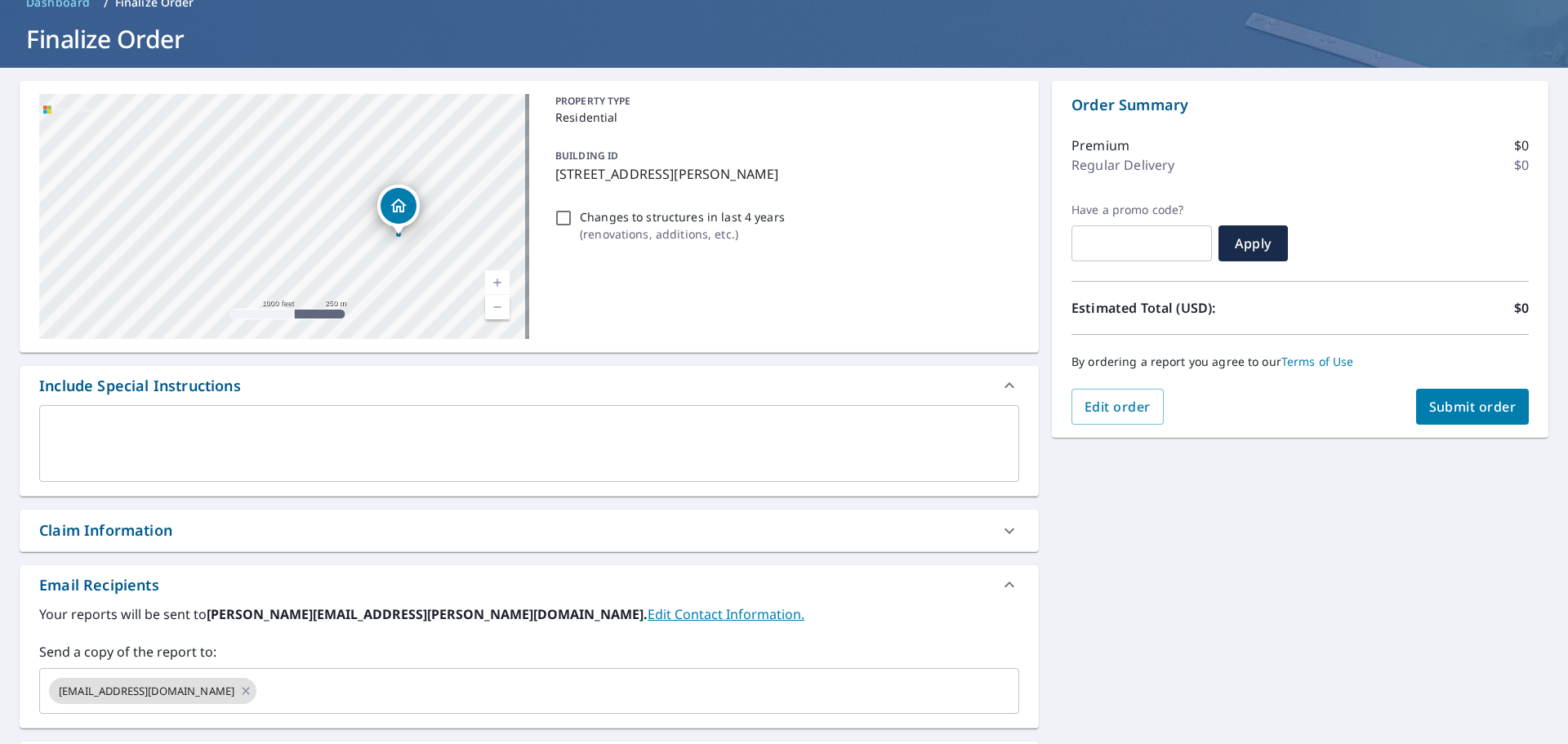
scroll to position [163, 0]
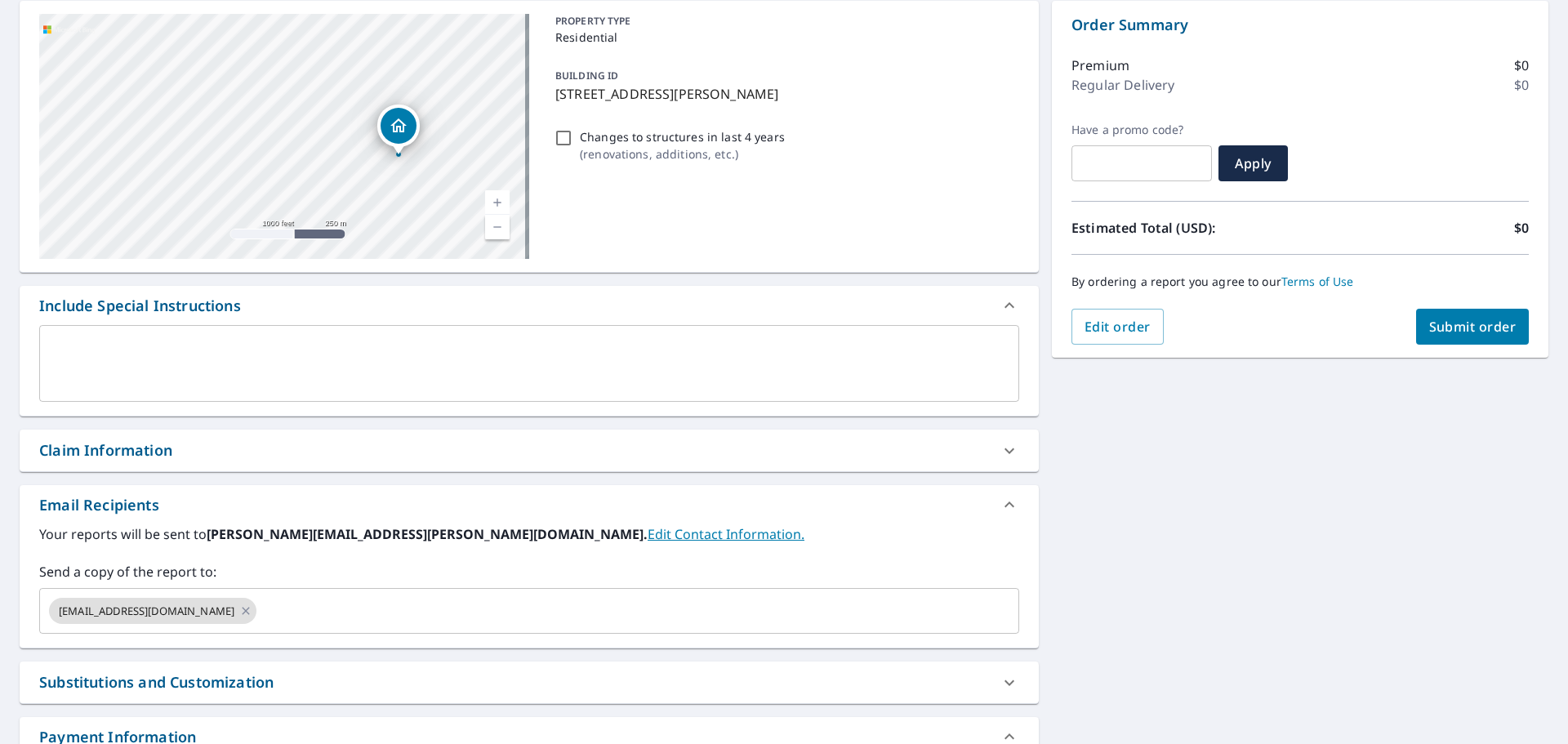
click at [405, 455] on div "Claim Information" at bounding box center [514, 450] width 951 height 23
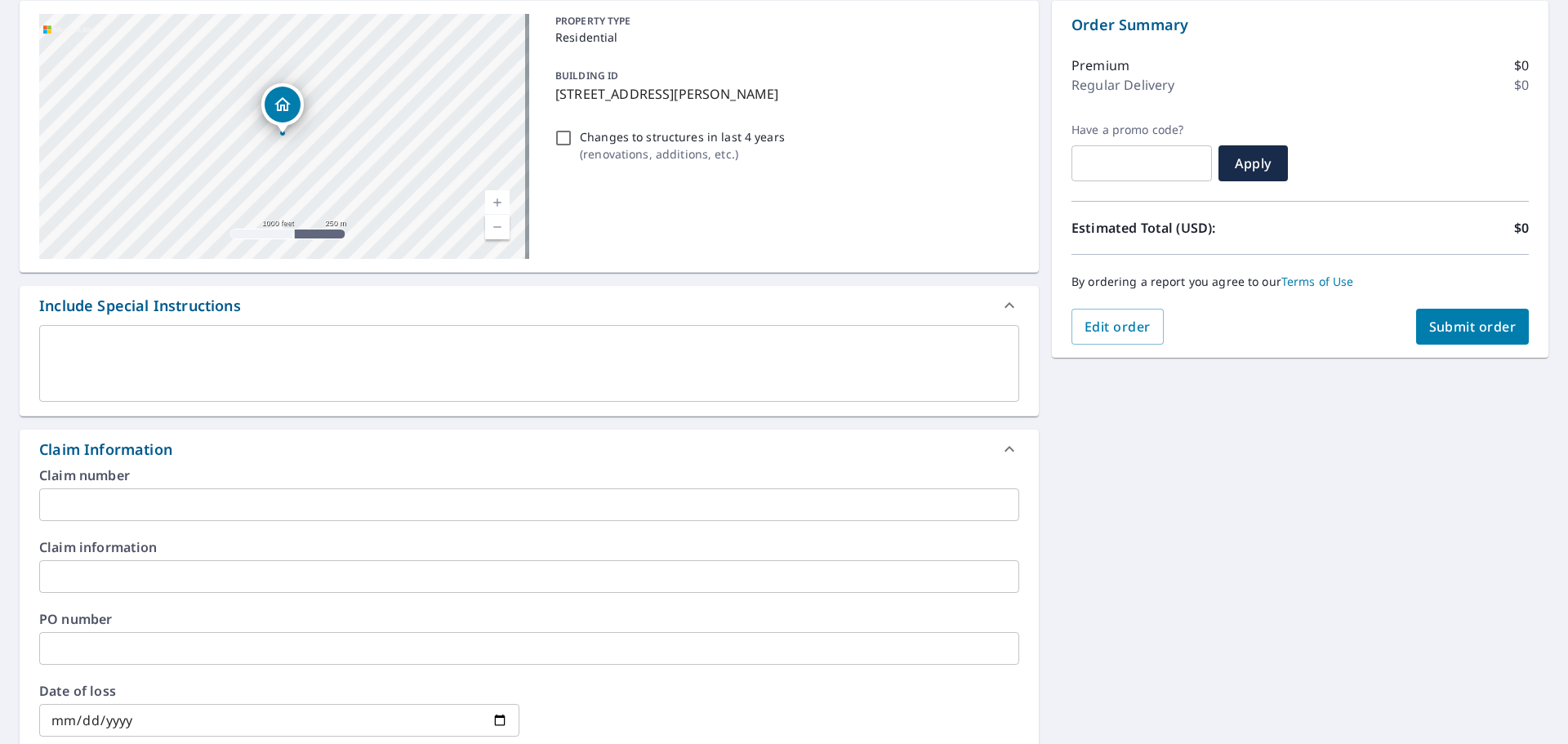
click at [404, 509] on input "text" at bounding box center [529, 504] width 980 height 32
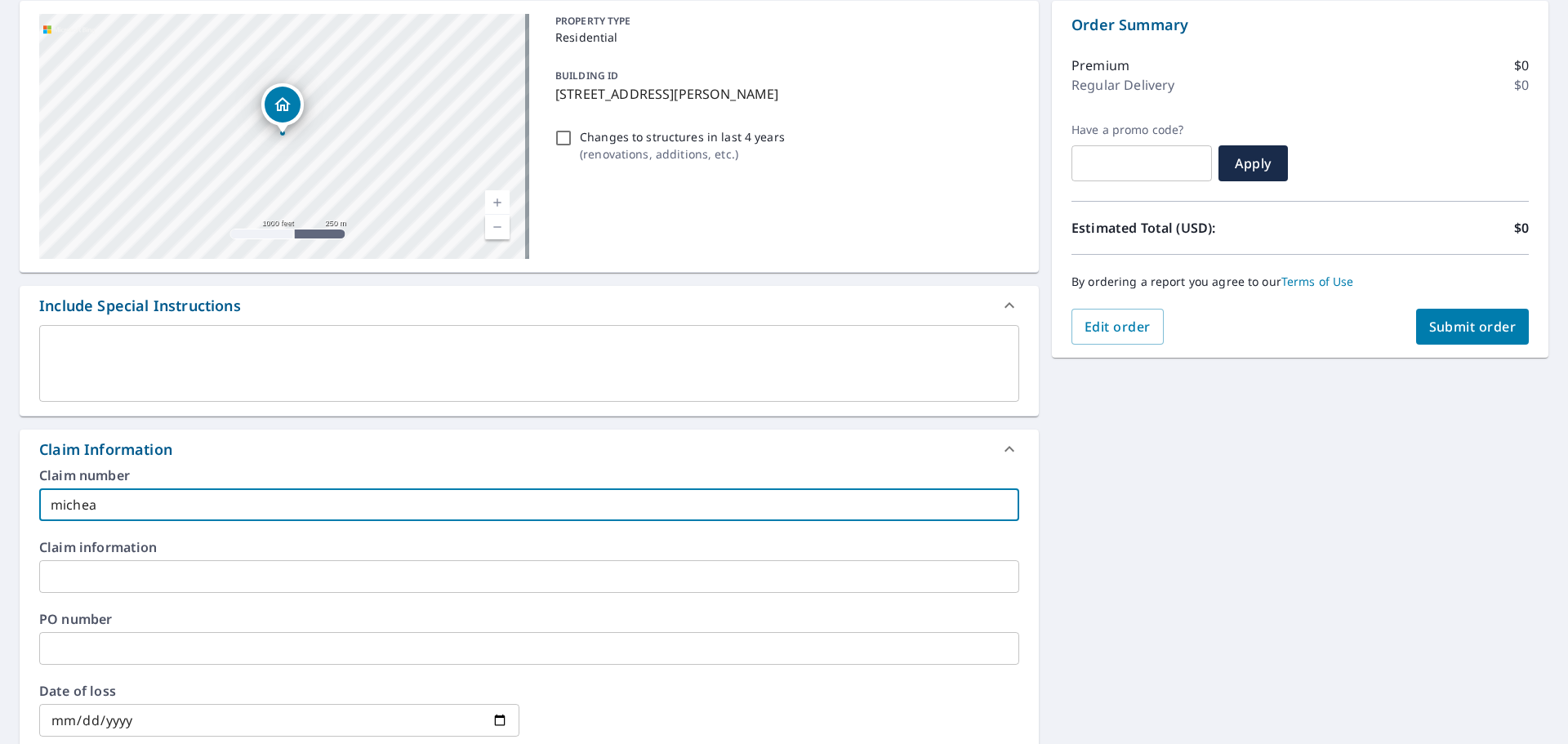
click at [183, 569] on input "text" at bounding box center [529, 576] width 980 height 32
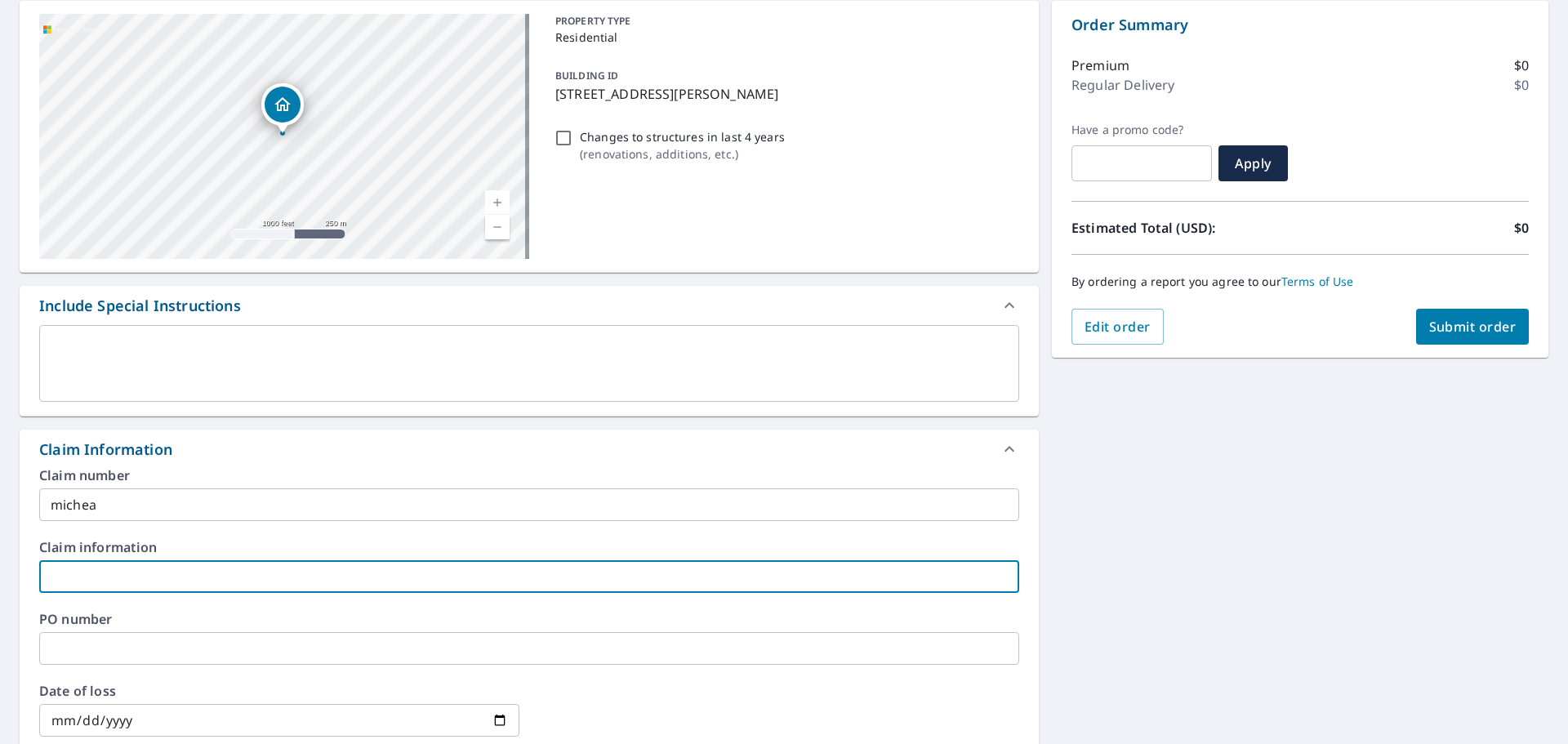
click at [135, 502] on input "michea" at bounding box center [529, 504] width 980 height 32
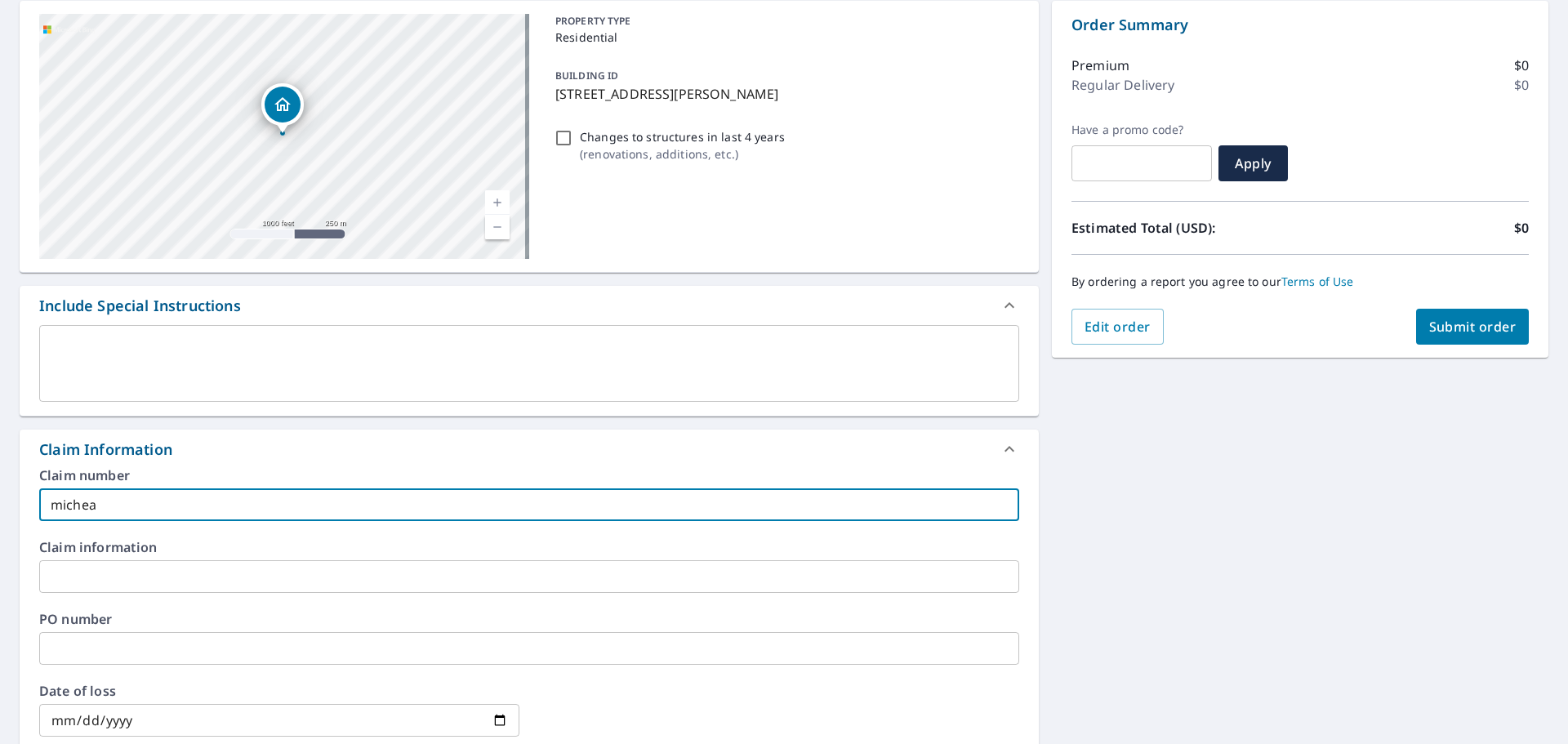
type input "[PERSON_NAME]"
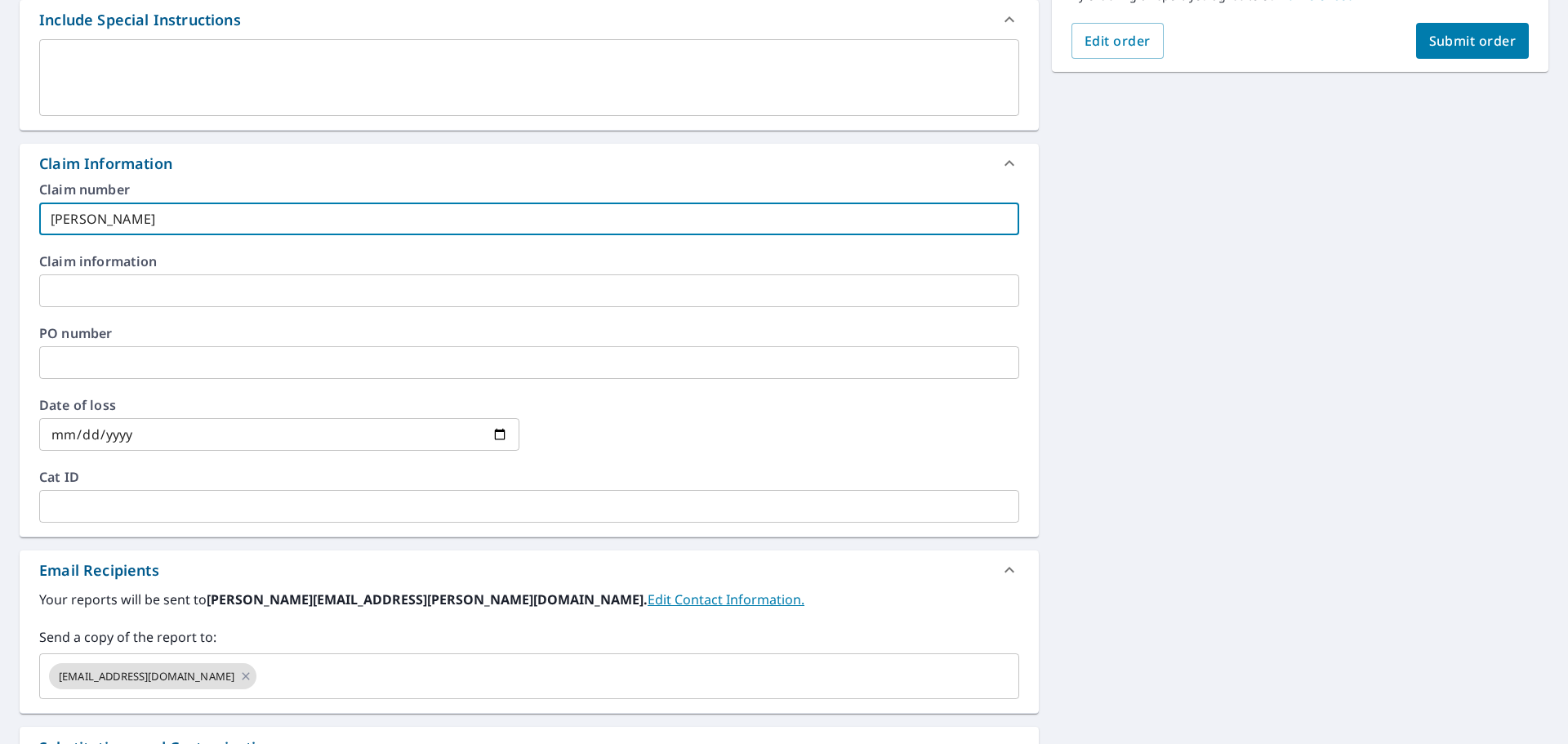
scroll to position [628, 0]
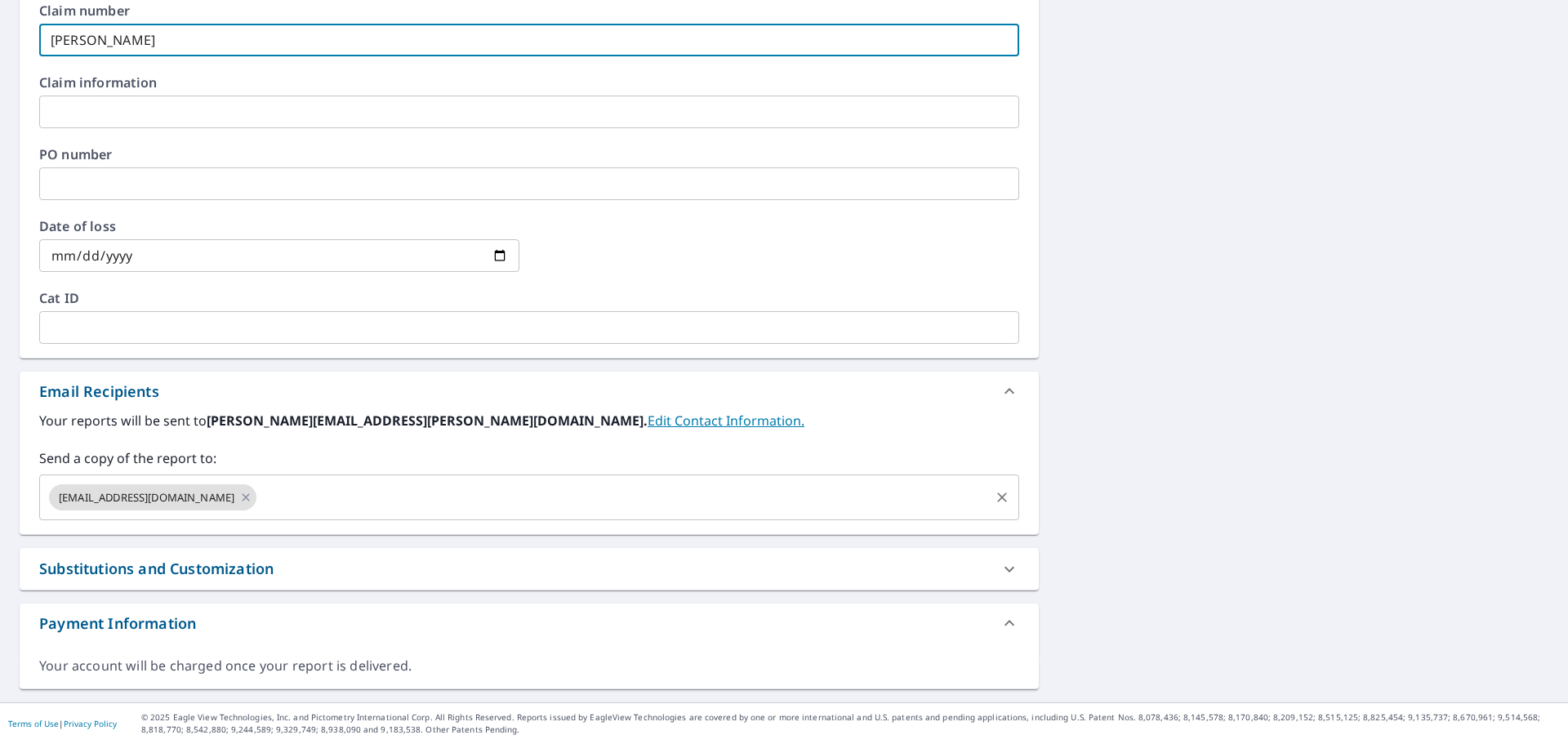
click at [299, 515] on div "[EMAIL_ADDRESS][DOMAIN_NAME] ​" at bounding box center [529, 497] width 980 height 46
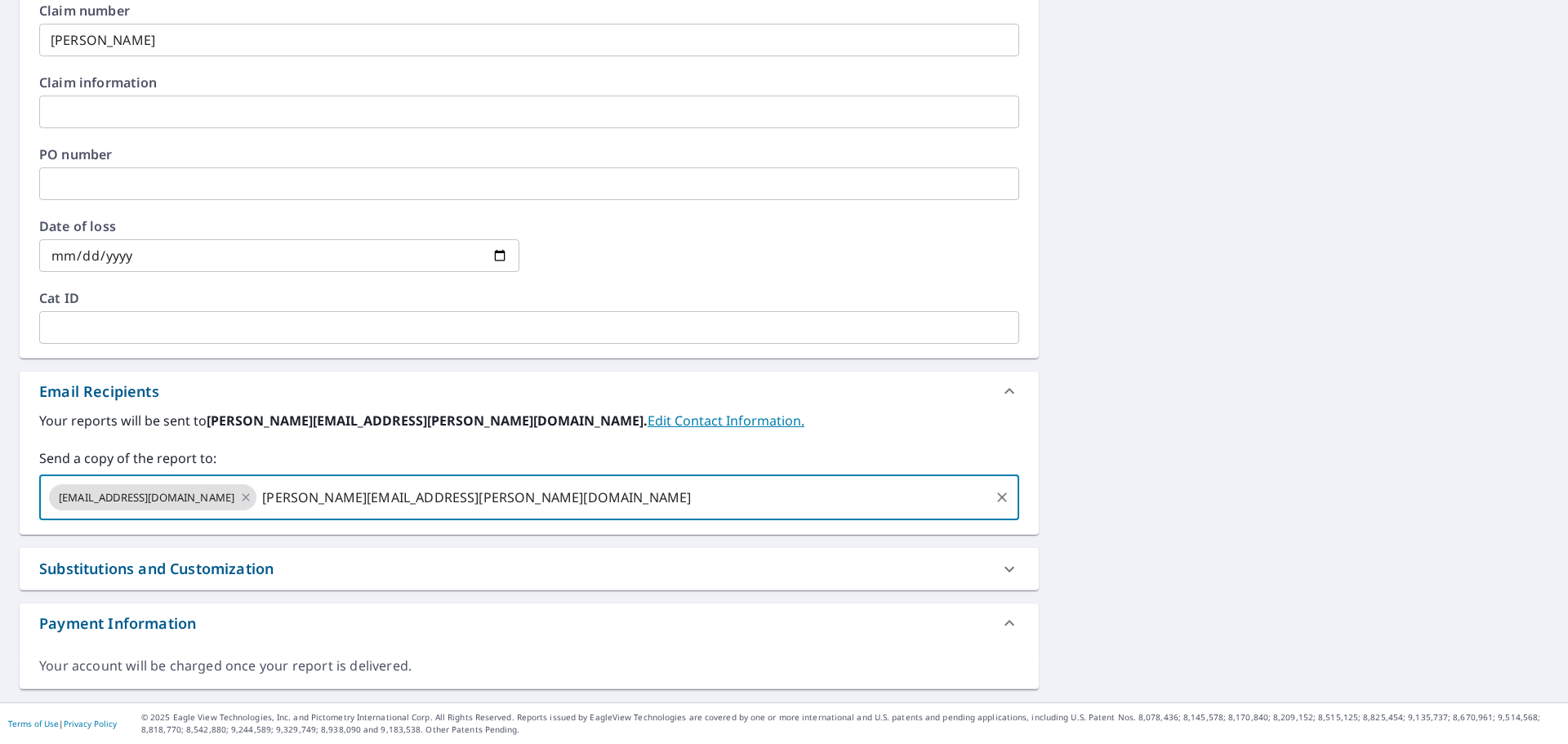
type input "[PERSON_NAME][EMAIL_ADDRESS][PERSON_NAME][DOMAIN_NAME]"
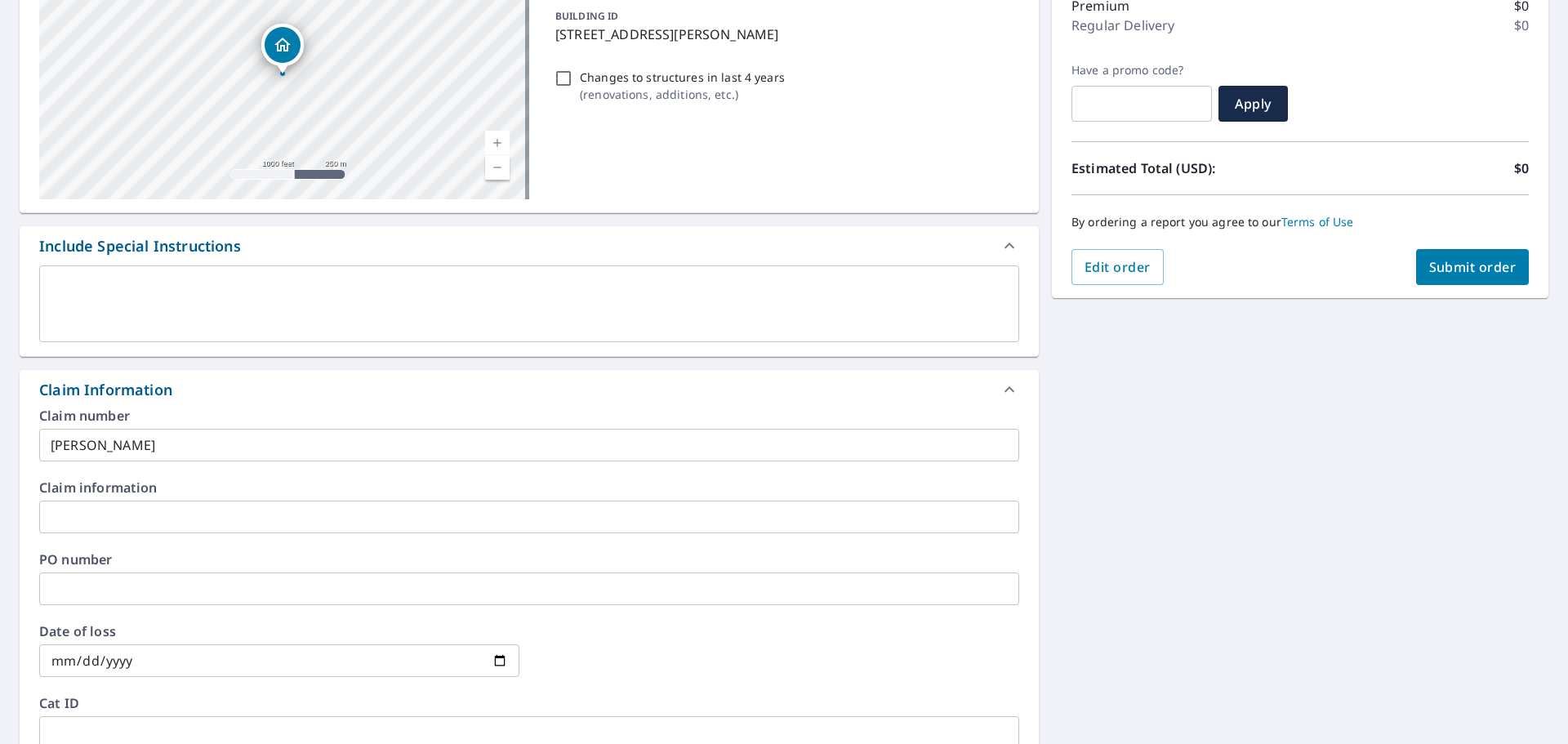
scroll to position [219, 0]
click at [1448, 280] on button "Submit order" at bounding box center [1473, 270] width 114 height 36
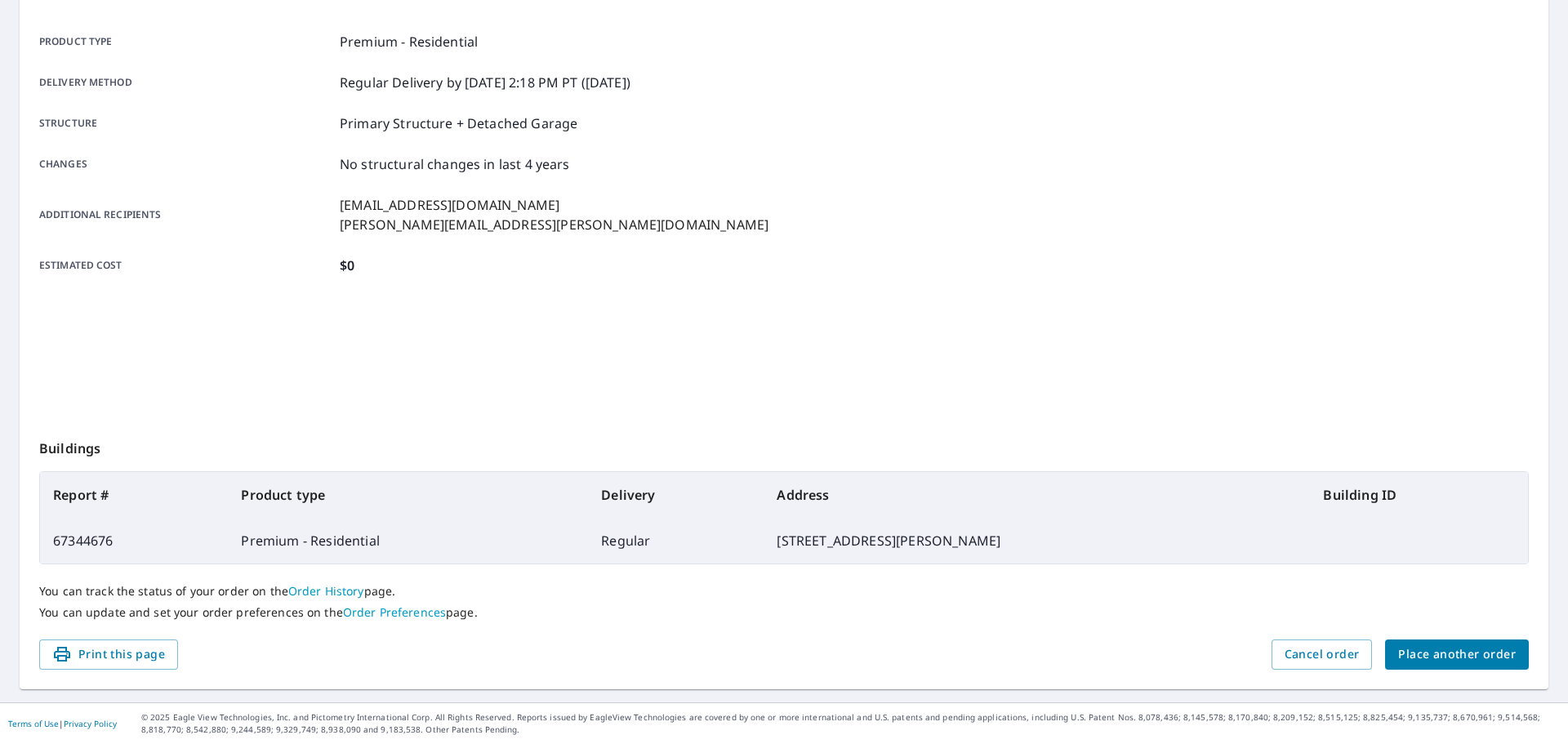
scroll to position [217, 0]
